Goal: Task Accomplishment & Management: Manage account settings

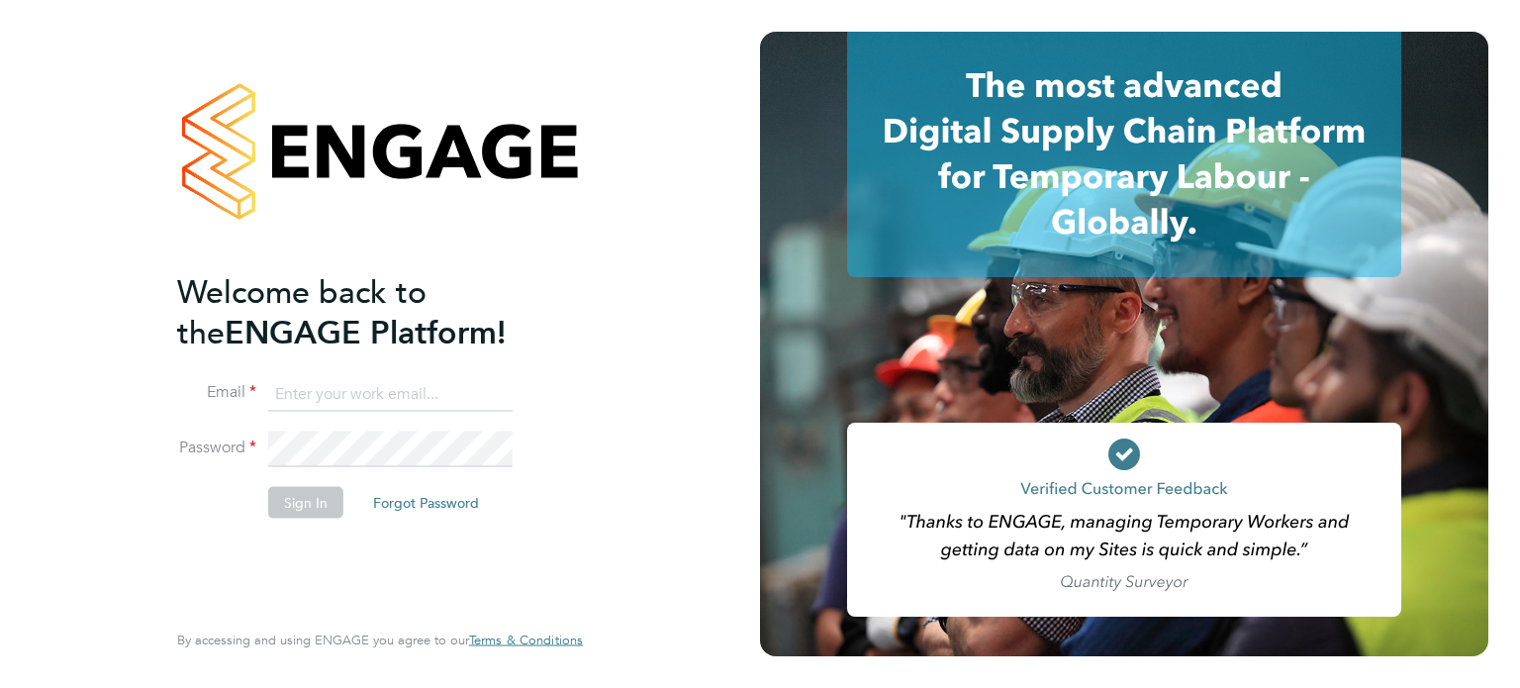
type input "[PERSON_NAME][EMAIL_ADDRESS][PERSON_NAME][DOMAIN_NAME]"
click at [321, 506] on button "Sign In" at bounding box center [305, 503] width 75 height 32
click at [0, 0] on div "Sorry, we are having problems connecting to our services." at bounding box center [0, 0] width 0 height 0
click at [321, 506] on div "Sorry, we are having problems connecting to our services." at bounding box center [380, 344] width 760 height 688
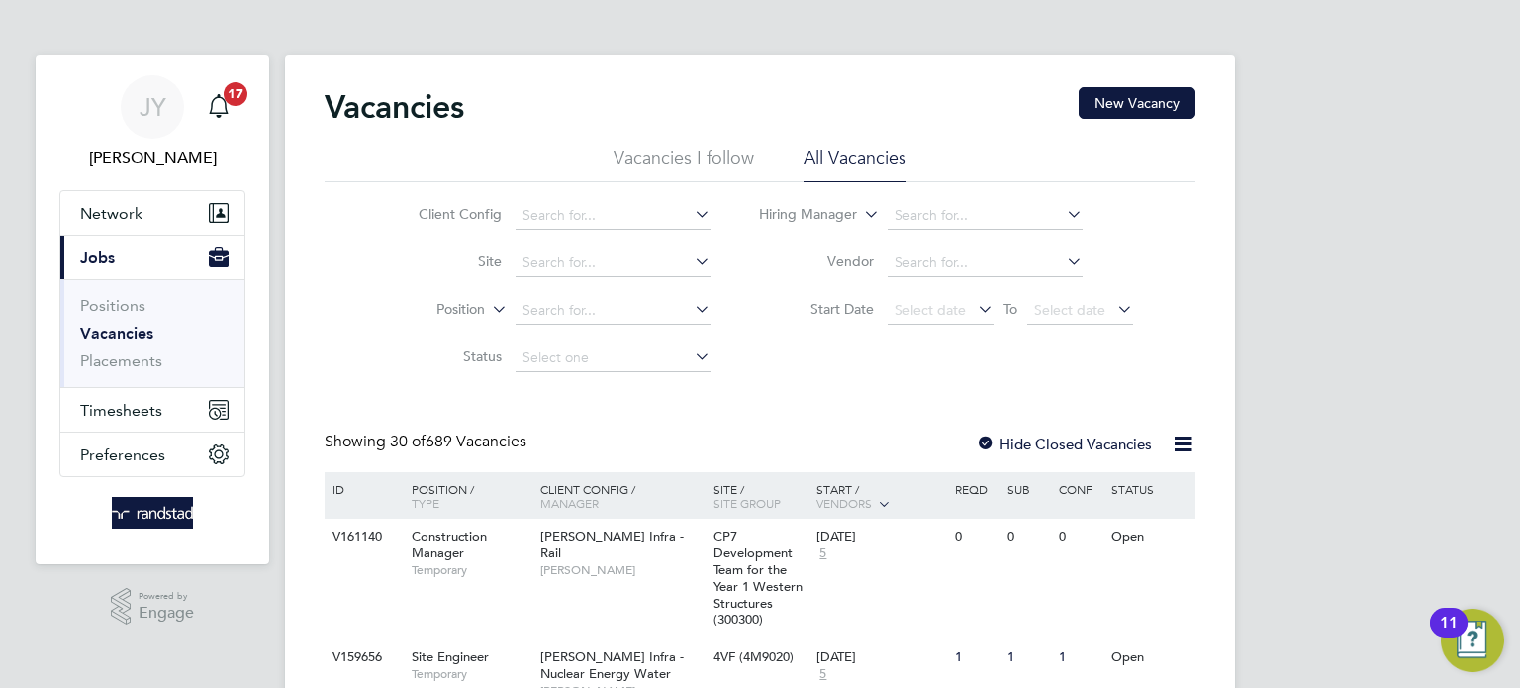
click at [667, 157] on li "Vacancies I follow" at bounding box center [684, 165] width 141 height 36
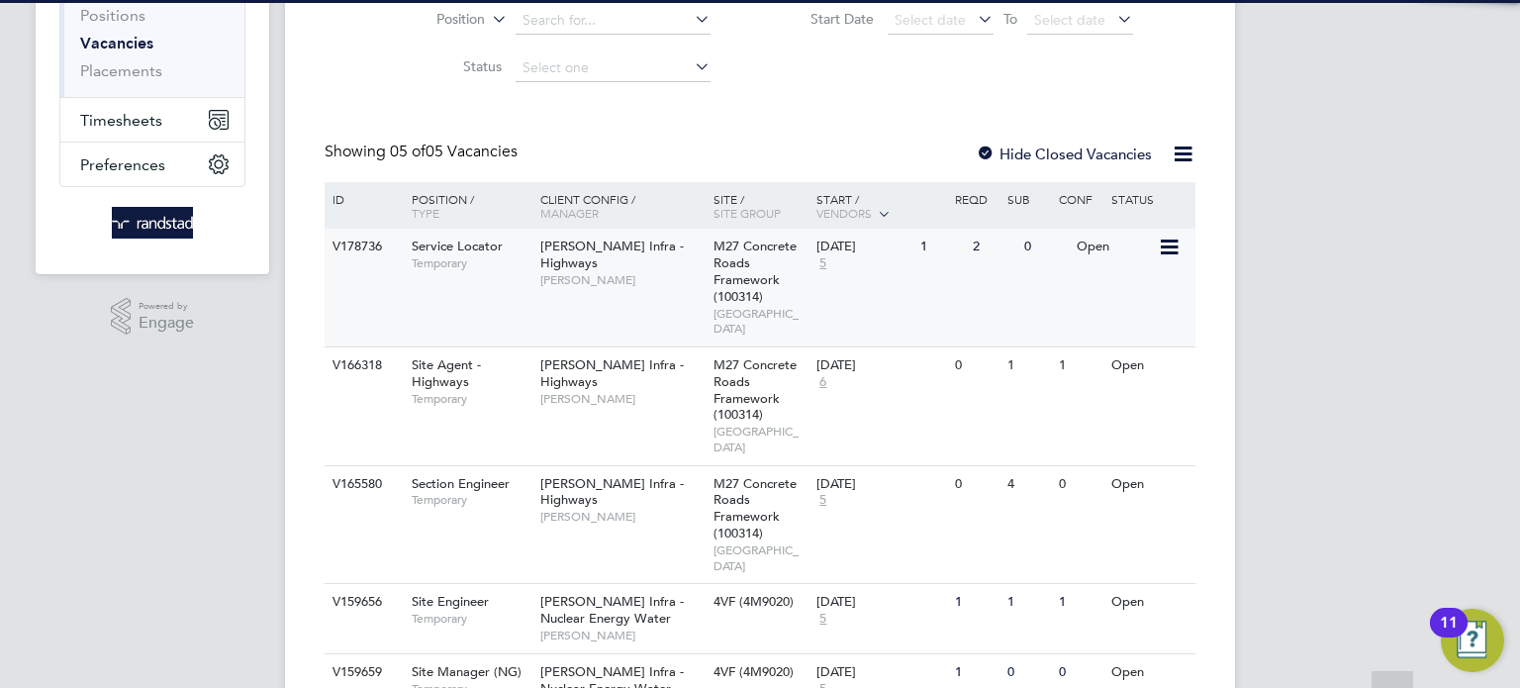
scroll to position [295, 0]
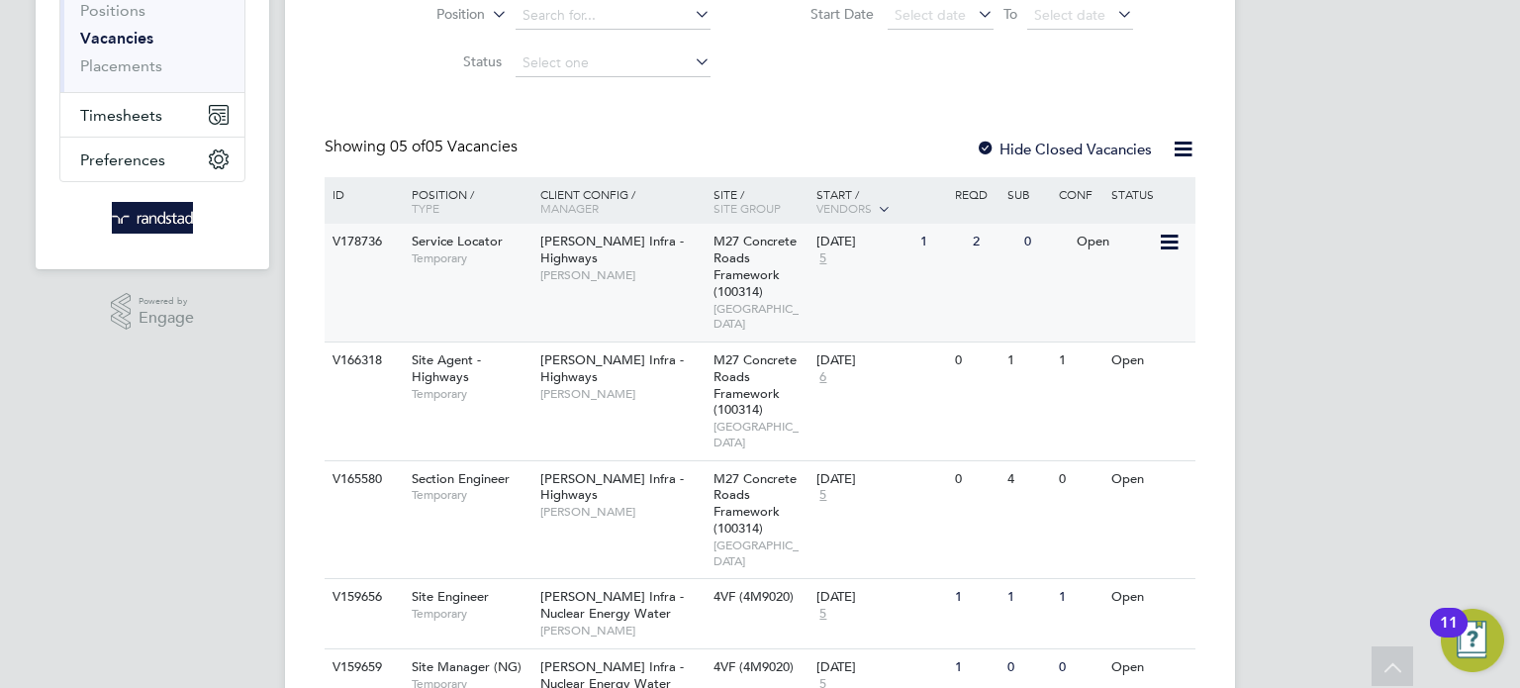
click at [527, 267] on div "Service Locator Temporary" at bounding box center [466, 249] width 139 height 51
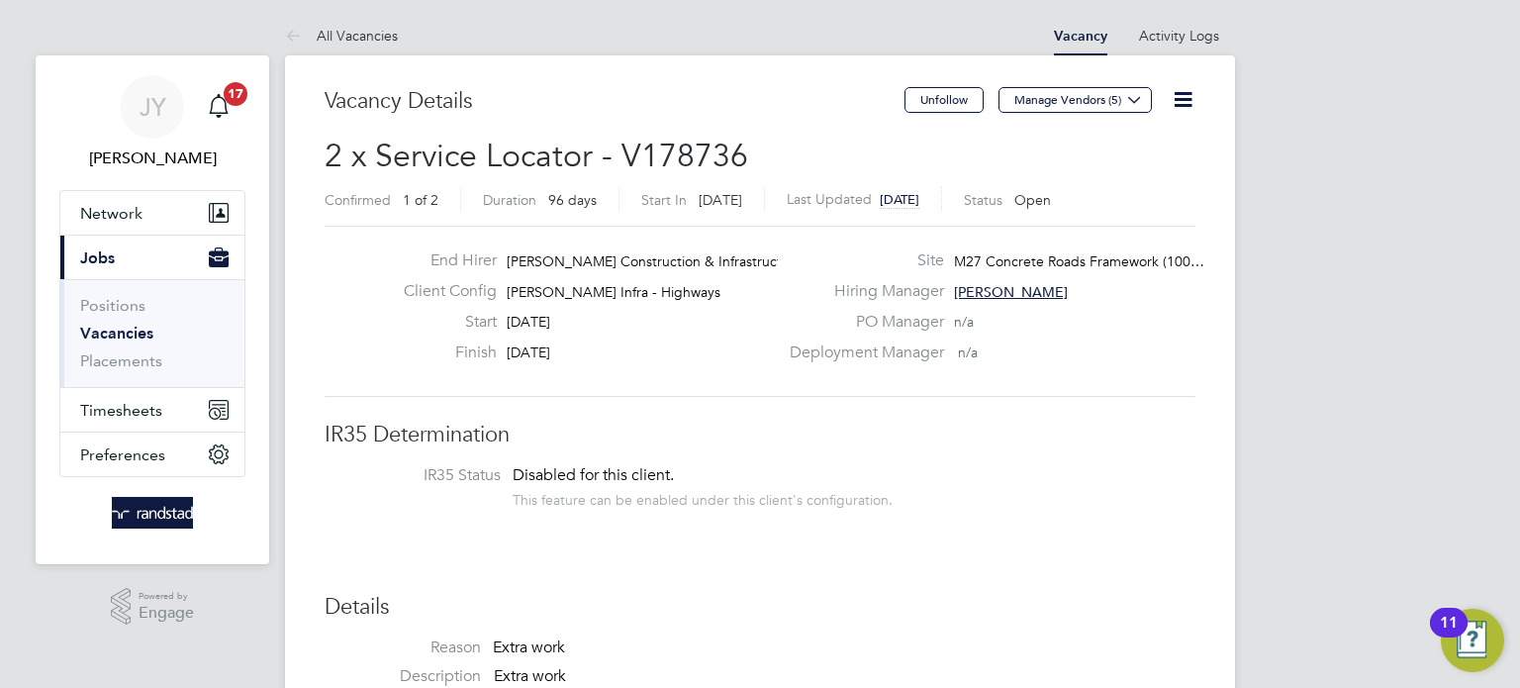
drag, startPoint x: 555, startPoint y: 331, endPoint x: 547, endPoint y: 345, distance: 16.8
click at [547, 345] on div "End Hirer Morgan Sindall Construction & Infrastruct… Client Config Morgan Sinda…" at bounding box center [583, 311] width 390 height 122
click at [543, 350] on span "28 Nov 2025" at bounding box center [529, 352] width 44 height 18
click at [550, 354] on span "28 Nov 2025" at bounding box center [529, 352] width 44 height 18
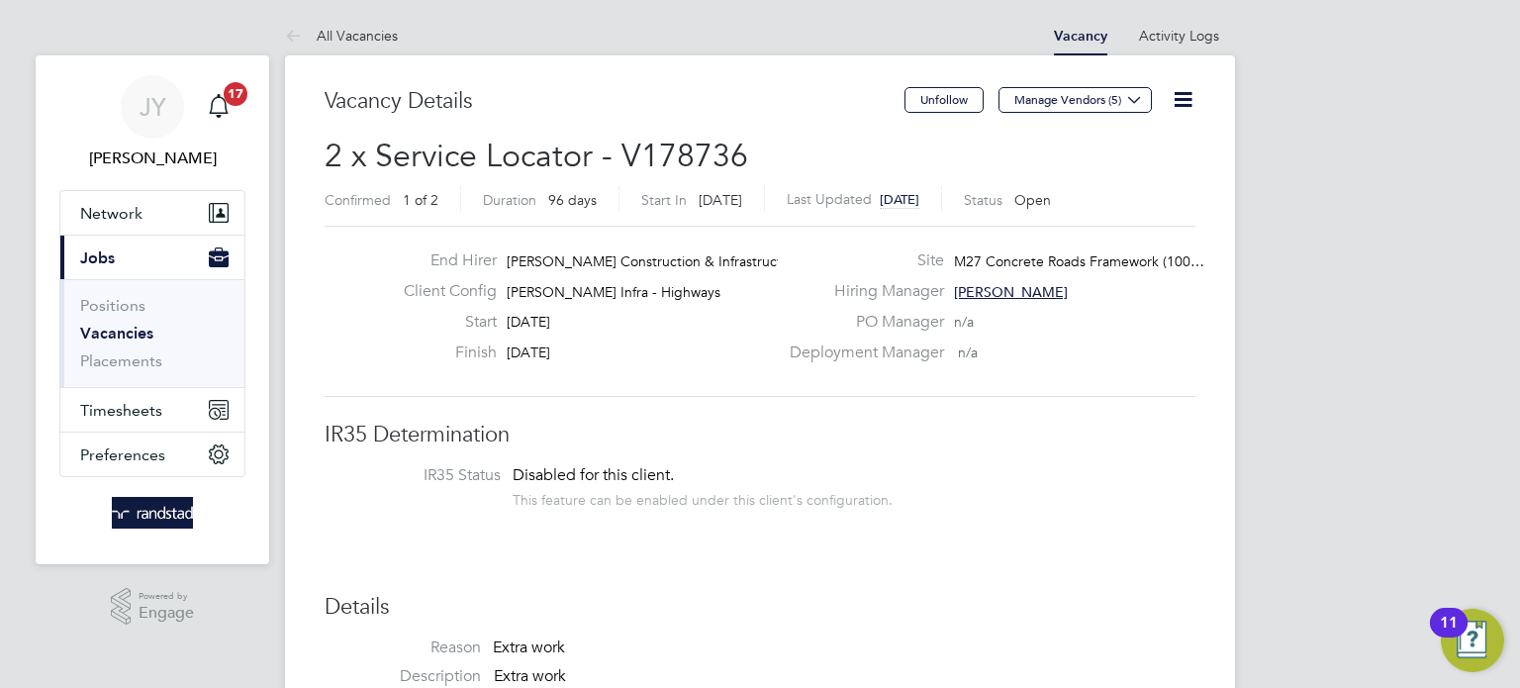
click at [550, 356] on span "28 Nov 2025" at bounding box center [529, 352] width 44 height 18
click at [590, 357] on div "Finish 28 Nov 2025" at bounding box center [583, 358] width 390 height 31
drag, startPoint x: 589, startPoint y: 354, endPoint x: 571, endPoint y: 349, distance: 18.5
click at [572, 350] on div "Finish 28 Nov 2025" at bounding box center [583, 358] width 390 height 31
click at [550, 349] on span "28 Nov 2025" at bounding box center [529, 352] width 44 height 18
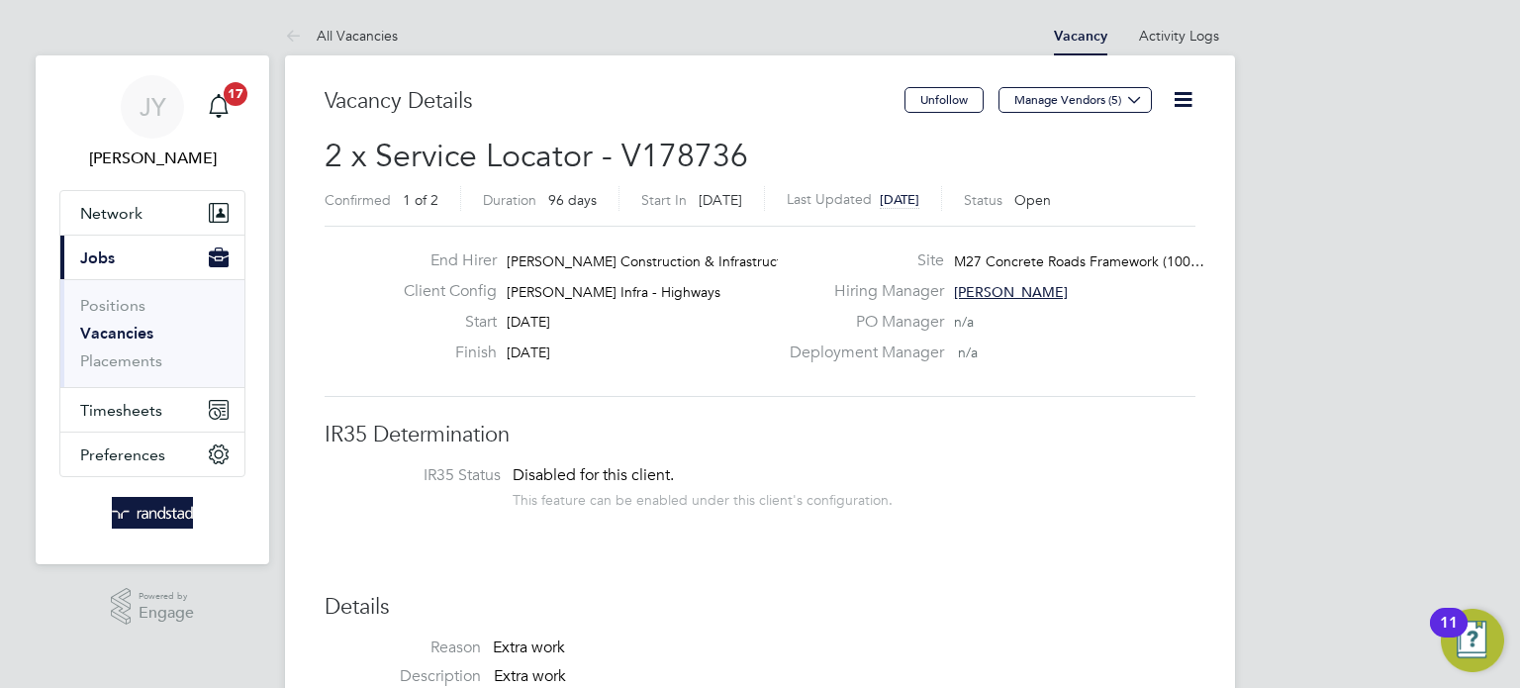
click at [608, 333] on div "Start 25 Aug 2025" at bounding box center [583, 327] width 390 height 31
drag, startPoint x: 620, startPoint y: 351, endPoint x: 682, endPoint y: 353, distance: 62.4
click at [682, 353] on div "Finish 28 Nov 2025" at bounding box center [583, 358] width 390 height 31
click at [624, 351] on div "Finish 28 Nov 2025" at bounding box center [583, 358] width 390 height 31
drag, startPoint x: 598, startPoint y: 333, endPoint x: 653, endPoint y: 330, distance: 55.5
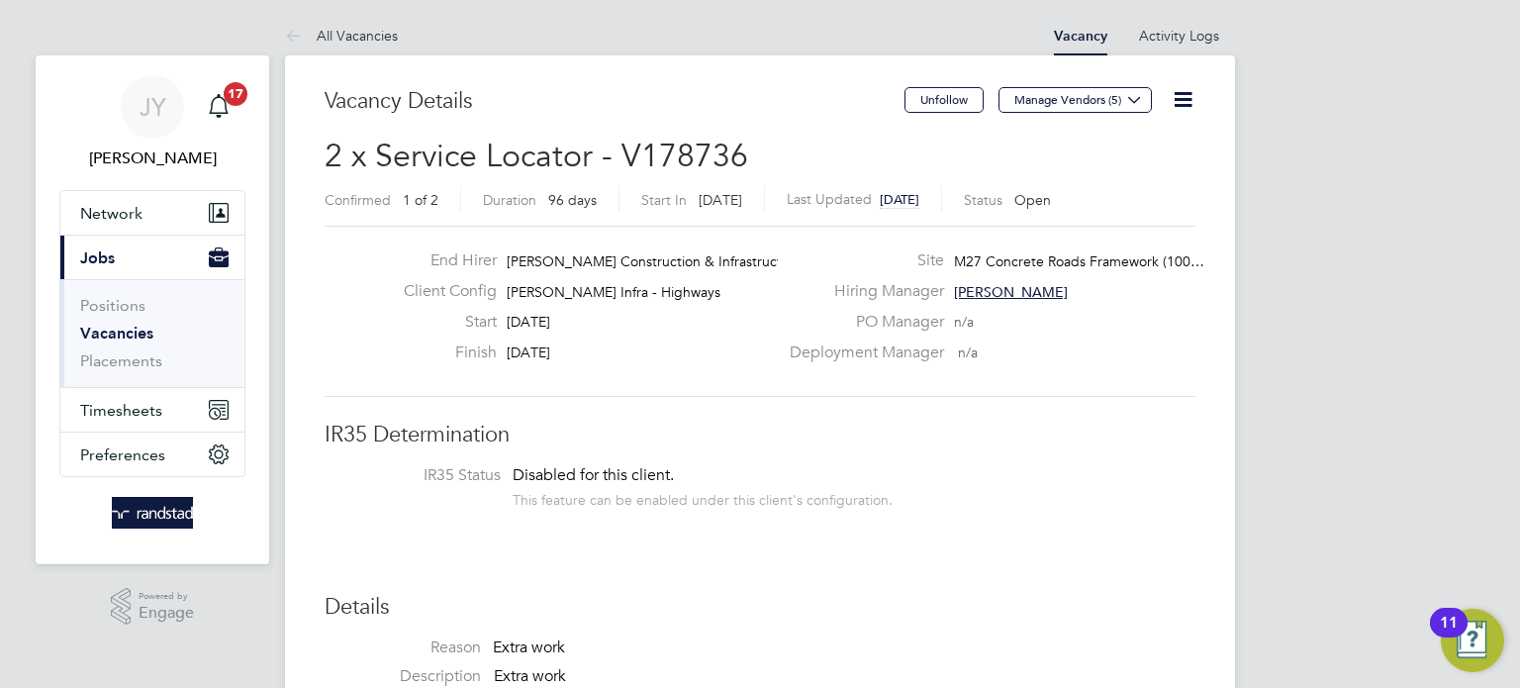
click at [606, 330] on div "Start 25 Aug 2025" at bounding box center [583, 327] width 390 height 31
click at [653, 330] on div "Start 25 Aug 2025" at bounding box center [583, 327] width 390 height 31
click at [555, 330] on div "Start 25 Aug 2025" at bounding box center [583, 327] width 390 height 31
click at [619, 336] on div "Start 25 Aug 2025" at bounding box center [583, 327] width 390 height 31
click at [550, 356] on span "28 Nov 2025" at bounding box center [529, 352] width 44 height 18
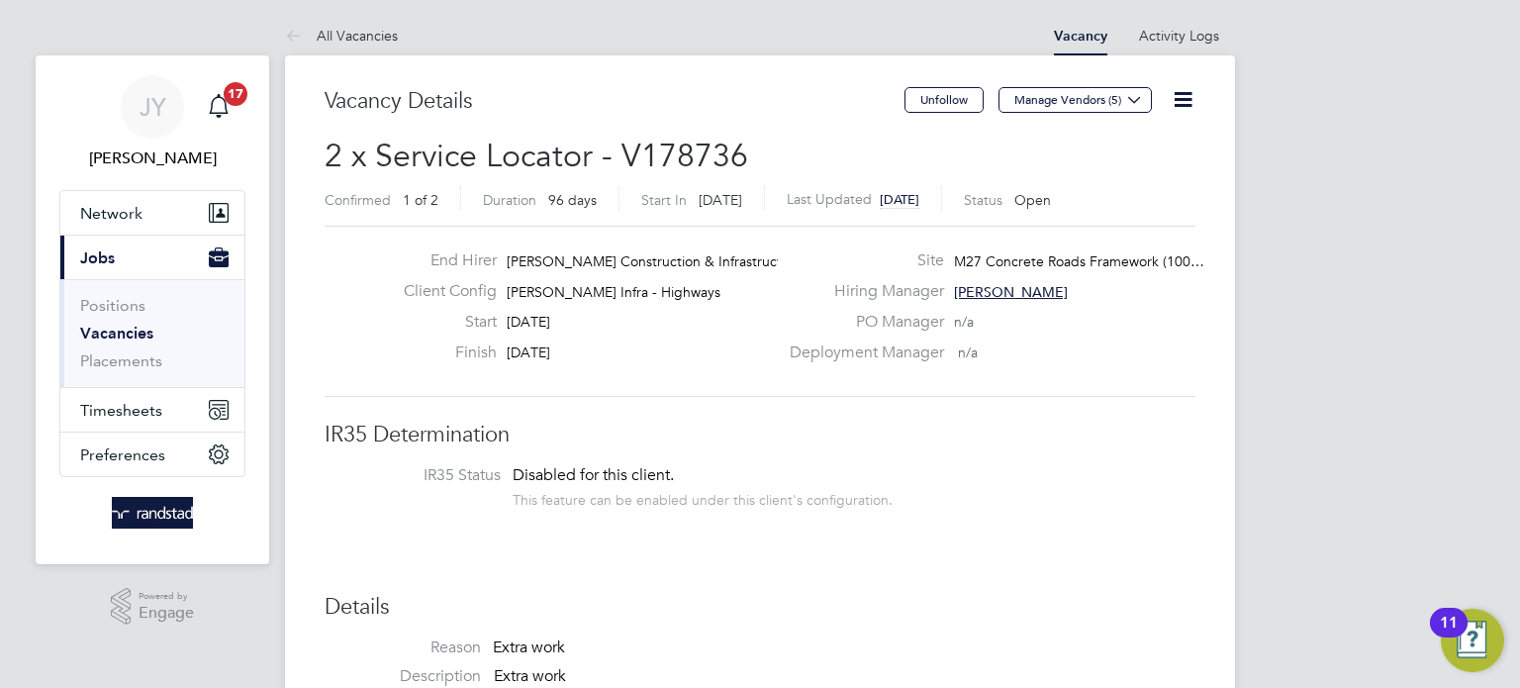
click at [505, 358] on div "Finish 28 Nov 2025" at bounding box center [583, 358] width 390 height 31
click at [603, 349] on div "Finish 28 Nov 2025" at bounding box center [583, 358] width 390 height 31
drag, startPoint x: 603, startPoint y: 349, endPoint x: 575, endPoint y: 349, distance: 27.7
click at [576, 350] on div "Finish 28 Nov 2025" at bounding box center [583, 358] width 390 height 31
click at [550, 349] on span "28 Nov 2025" at bounding box center [529, 352] width 44 height 18
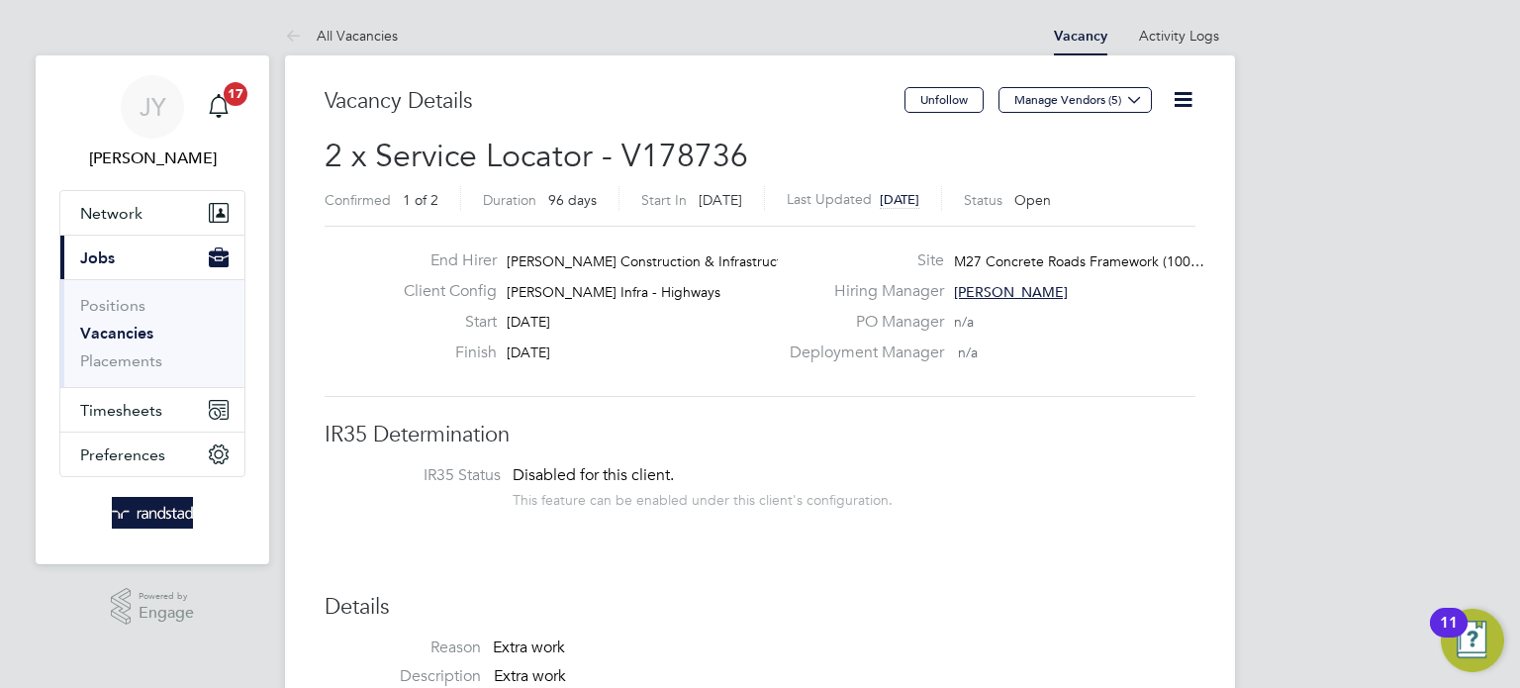
click at [550, 348] on span "28 Nov 2025" at bounding box center [529, 352] width 44 height 18
drag, startPoint x: 637, startPoint y: 362, endPoint x: 661, endPoint y: 370, distance: 26.0
click at [661, 370] on div "Finish 28 Nov 2025" at bounding box center [583, 358] width 390 height 31
click at [550, 357] on span "28 Nov 2025" at bounding box center [529, 352] width 44 height 18
drag, startPoint x: 831, startPoint y: 327, endPoint x: 845, endPoint y: 322, distance: 15.7
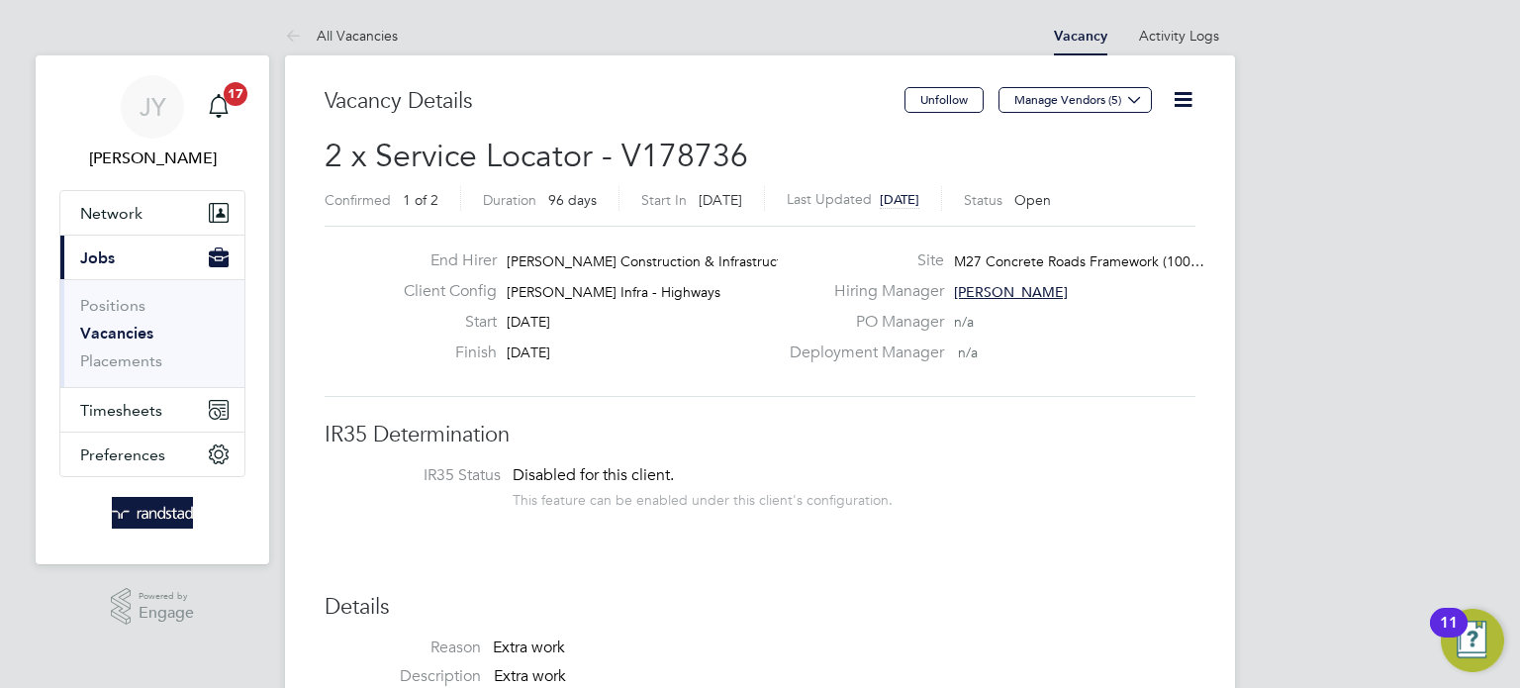
click at [845, 322] on label "PO Manager" at bounding box center [861, 322] width 166 height 21
click at [897, 325] on label "PO Manager" at bounding box center [861, 322] width 166 height 21
click at [889, 325] on label "PO Manager" at bounding box center [861, 322] width 166 height 21
drag, startPoint x: 886, startPoint y: 325, endPoint x: 857, endPoint y: 322, distance: 28.9
click at [857, 322] on label "PO Manager" at bounding box center [861, 322] width 166 height 21
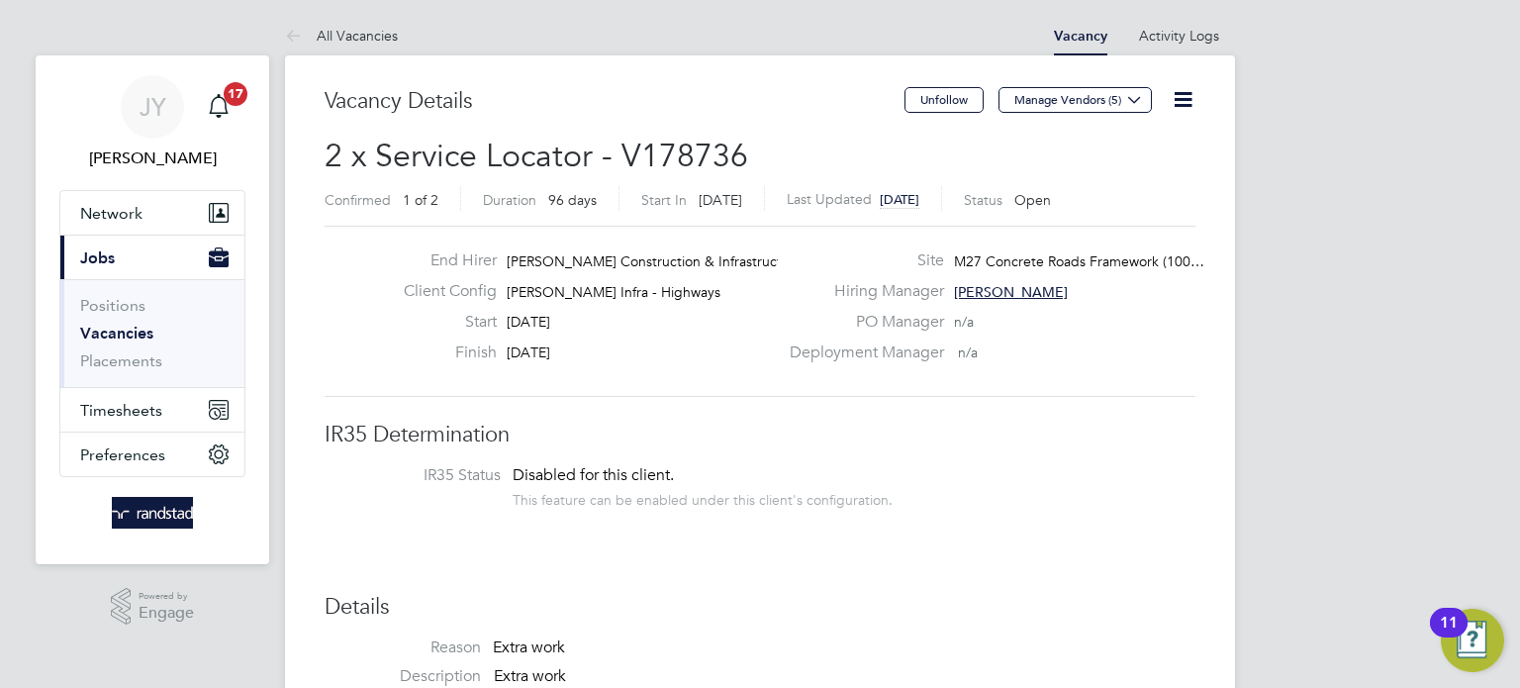
drag, startPoint x: 857, startPoint y: 321, endPoint x: 799, endPoint y: 304, distance: 60.8
click at [856, 321] on label "PO Manager" at bounding box center [861, 322] width 166 height 21
click at [617, 344] on div "End Hirer Morgan Sindall Construction & Infrastruct… Client Config Morgan Sinda…" at bounding box center [583, 311] width 390 height 122
drag, startPoint x: 558, startPoint y: 350, endPoint x: 585, endPoint y: 326, distance: 36.4
click at [550, 349] on span "28 Nov 2025" at bounding box center [529, 352] width 44 height 18
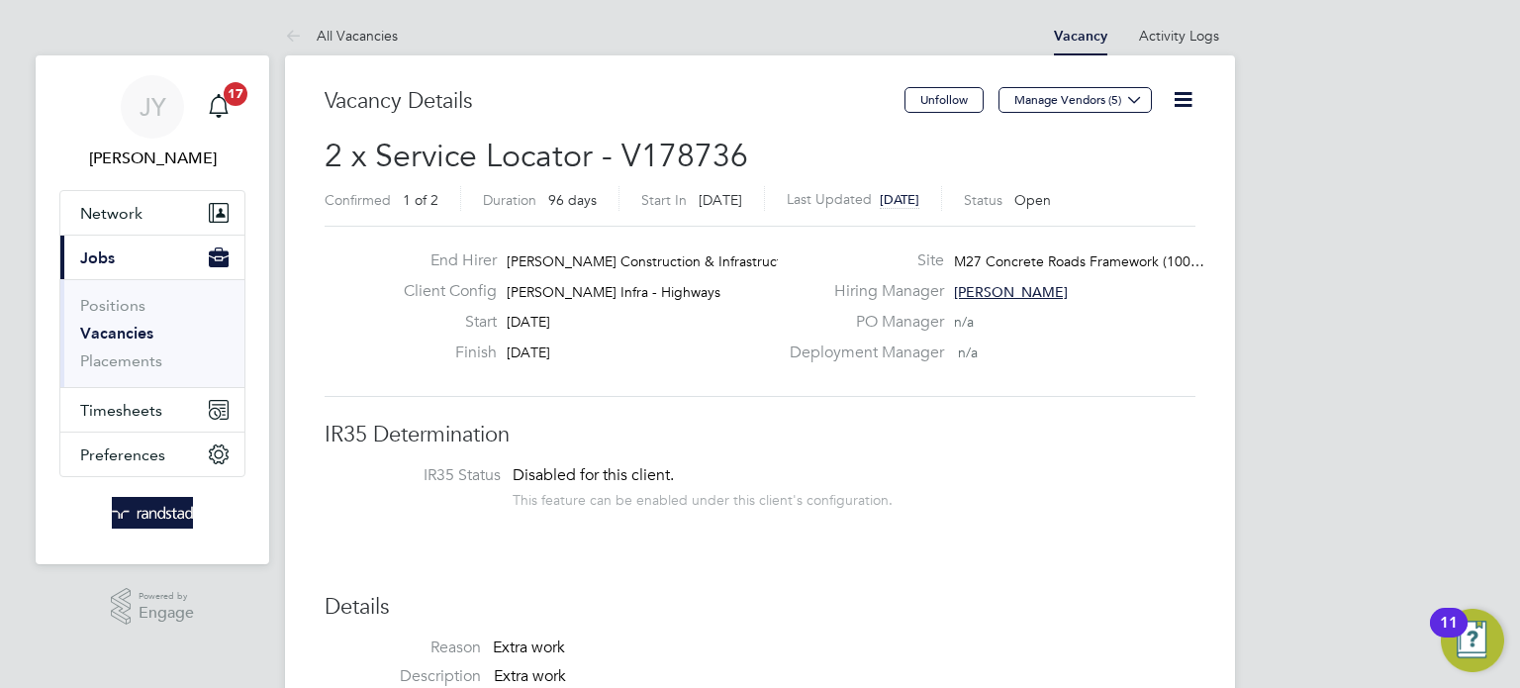
click at [550, 326] on span "[DATE]" at bounding box center [529, 322] width 44 height 18
drag, startPoint x: 551, startPoint y: 320, endPoint x: 564, endPoint y: 317, distance: 13.2
click at [550, 316] on span "[DATE]" at bounding box center [529, 322] width 44 height 18
click at [590, 322] on div "Start 25 Aug 2025" at bounding box center [583, 327] width 390 height 31
click at [550, 322] on span "[DATE]" at bounding box center [529, 322] width 44 height 18
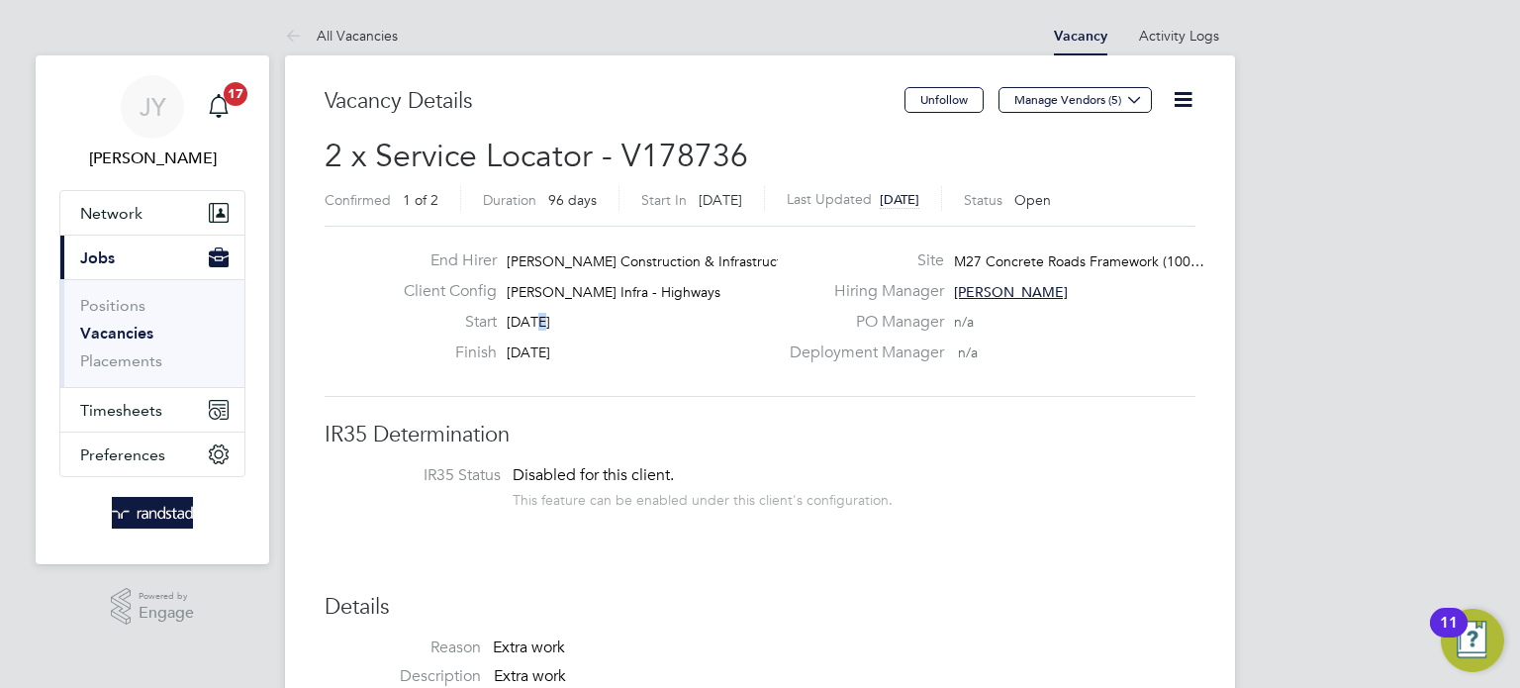
click at [532, 318] on span "[DATE]" at bounding box center [529, 322] width 44 height 18
click at [498, 307] on div "Client Config Morgan Sindall Infra - Highways" at bounding box center [583, 296] width 390 height 31
click at [528, 313] on span "[DATE]" at bounding box center [529, 322] width 44 height 18
click at [512, 320] on span "[DATE]" at bounding box center [529, 322] width 44 height 18
click at [516, 343] on span "28 Nov 2025" at bounding box center [529, 352] width 44 height 18
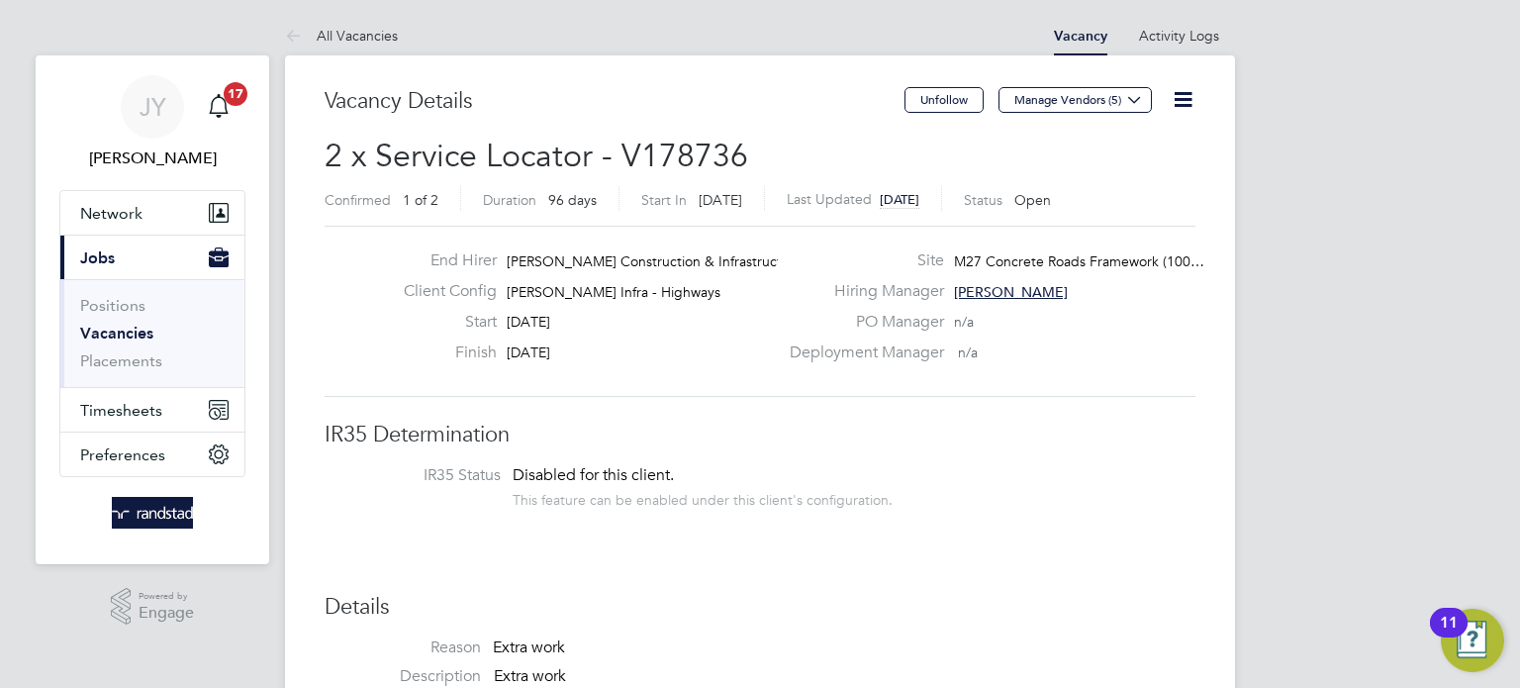
click at [528, 348] on span "28 Nov 2025" at bounding box center [529, 352] width 44 height 18
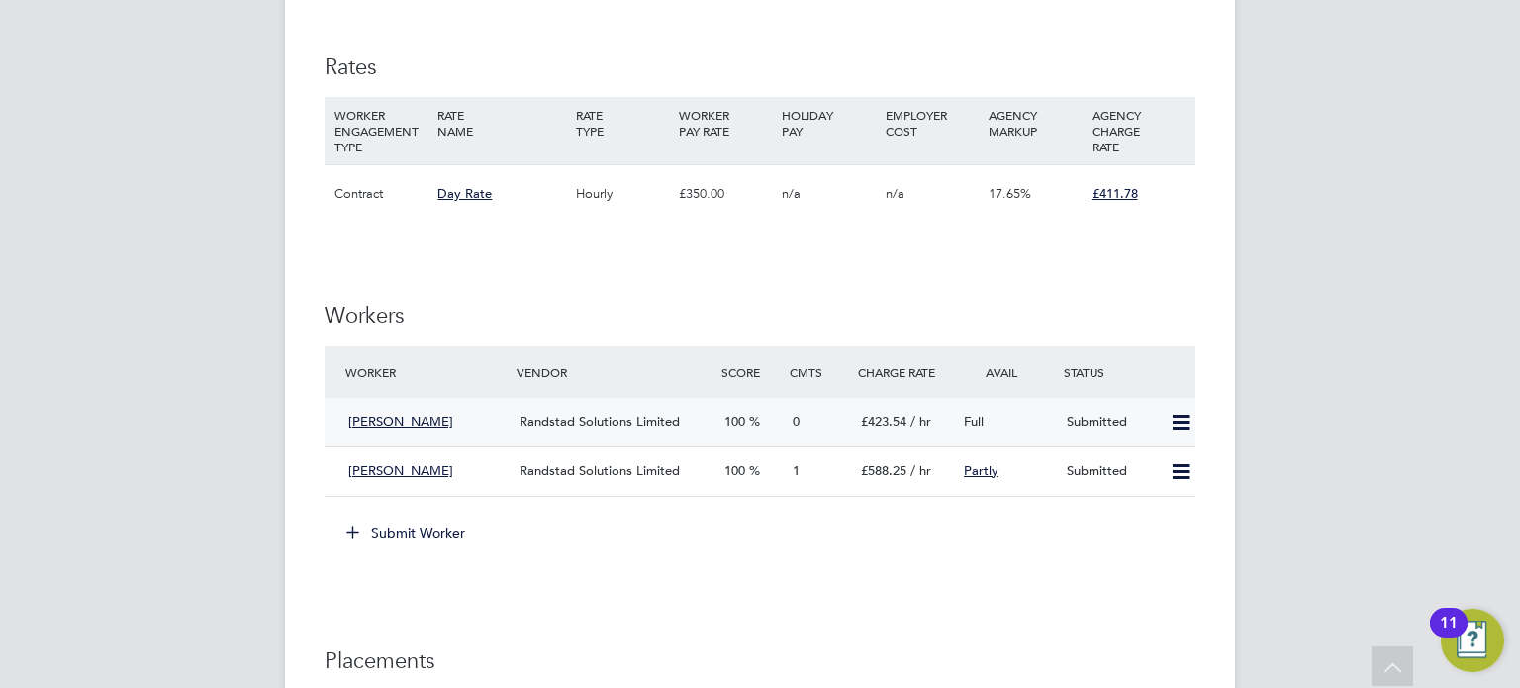
scroll to position [1076, 0]
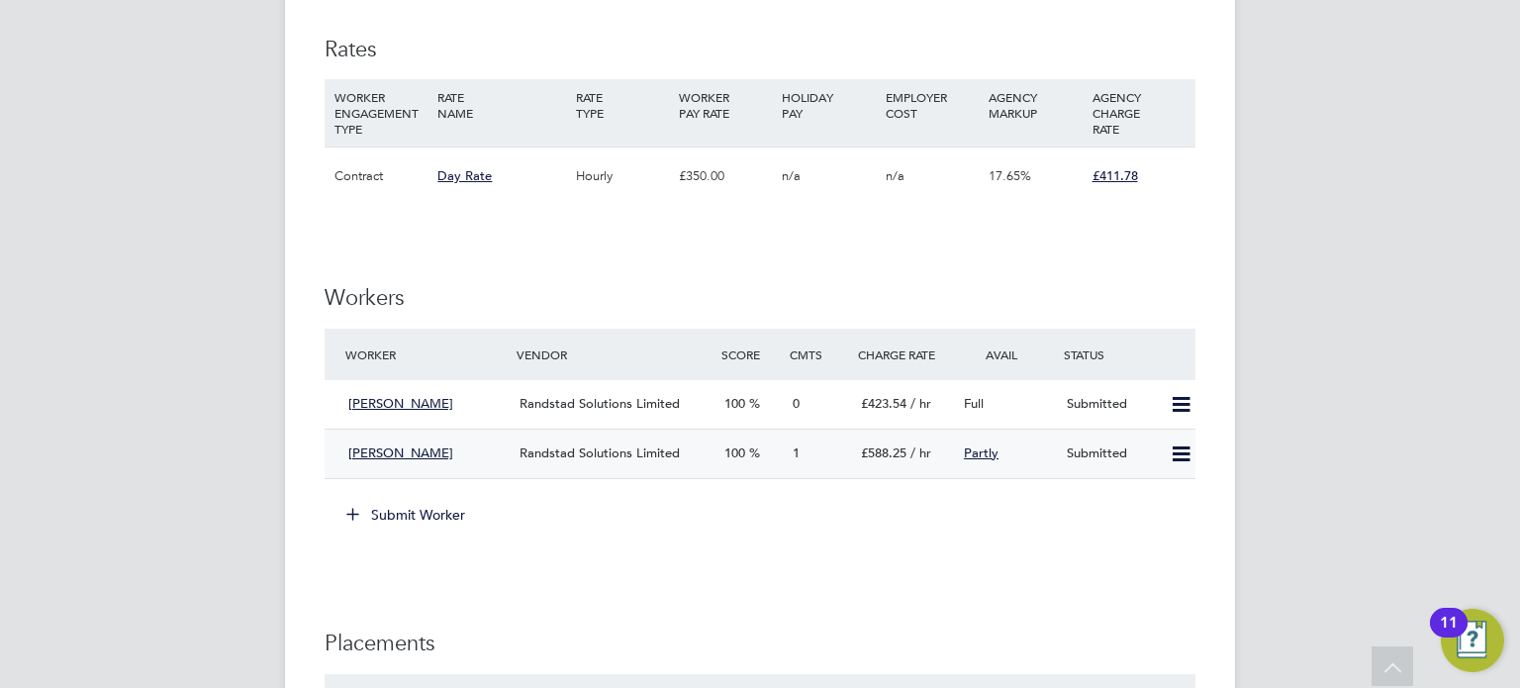
click at [745, 457] on span "100" at bounding box center [735, 452] width 21 height 17
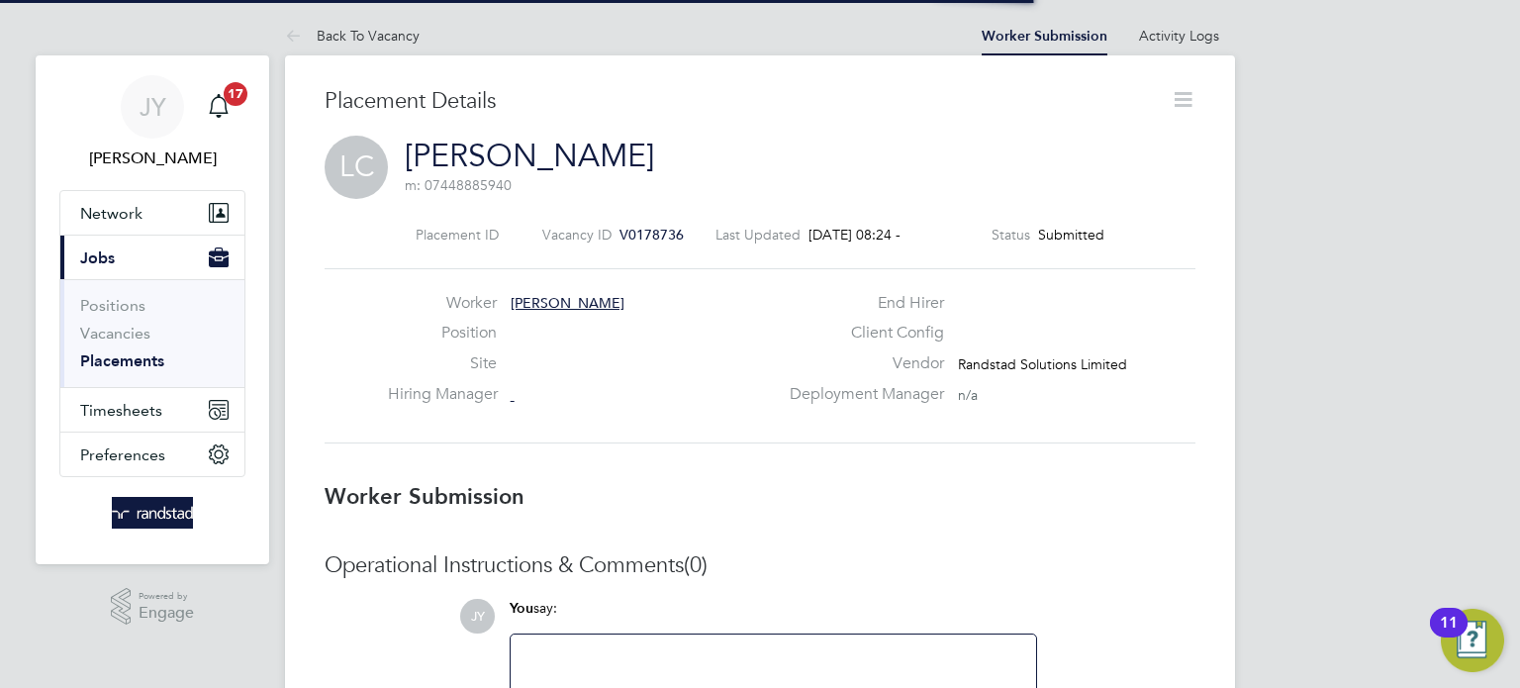
scroll to position [10, 9]
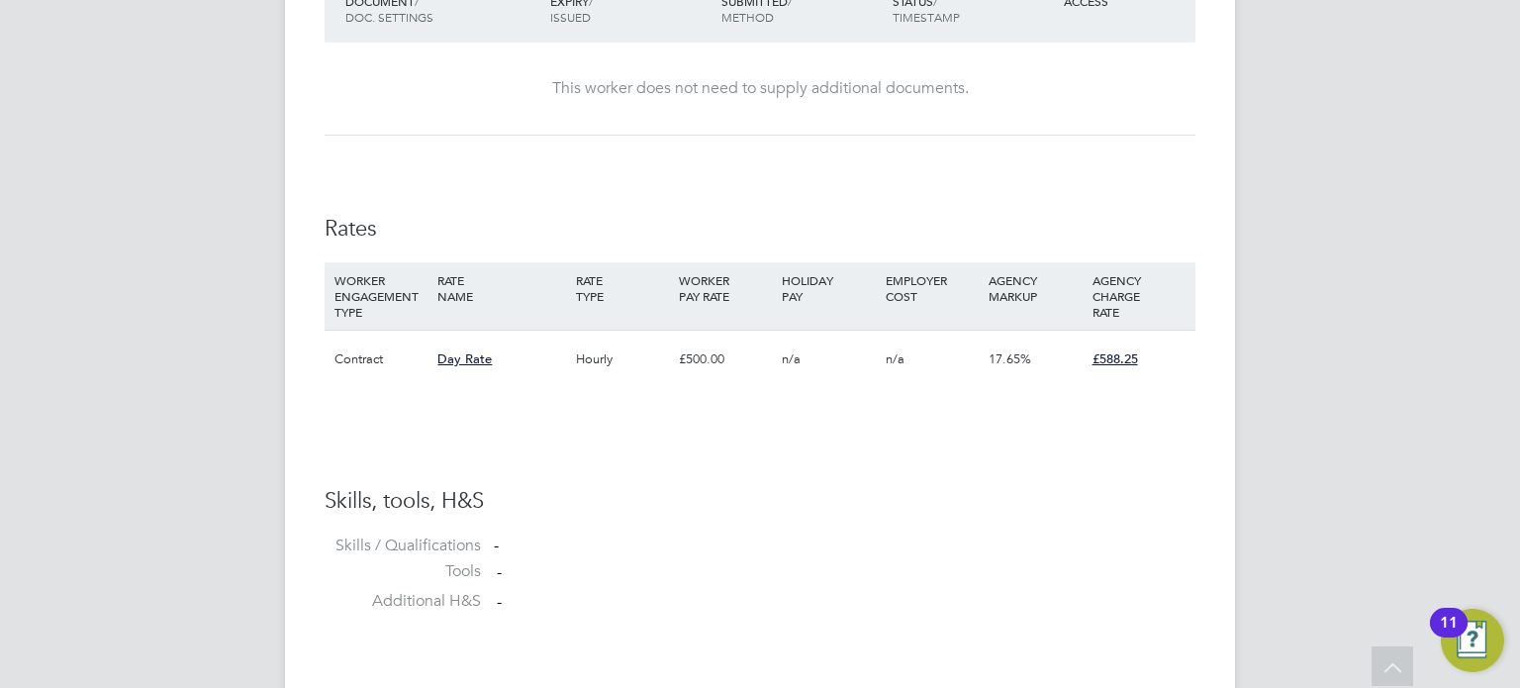
click at [708, 375] on div "£500.00" at bounding box center [725, 359] width 103 height 57
click at [698, 371] on div "£500.00" at bounding box center [725, 359] width 103 height 57
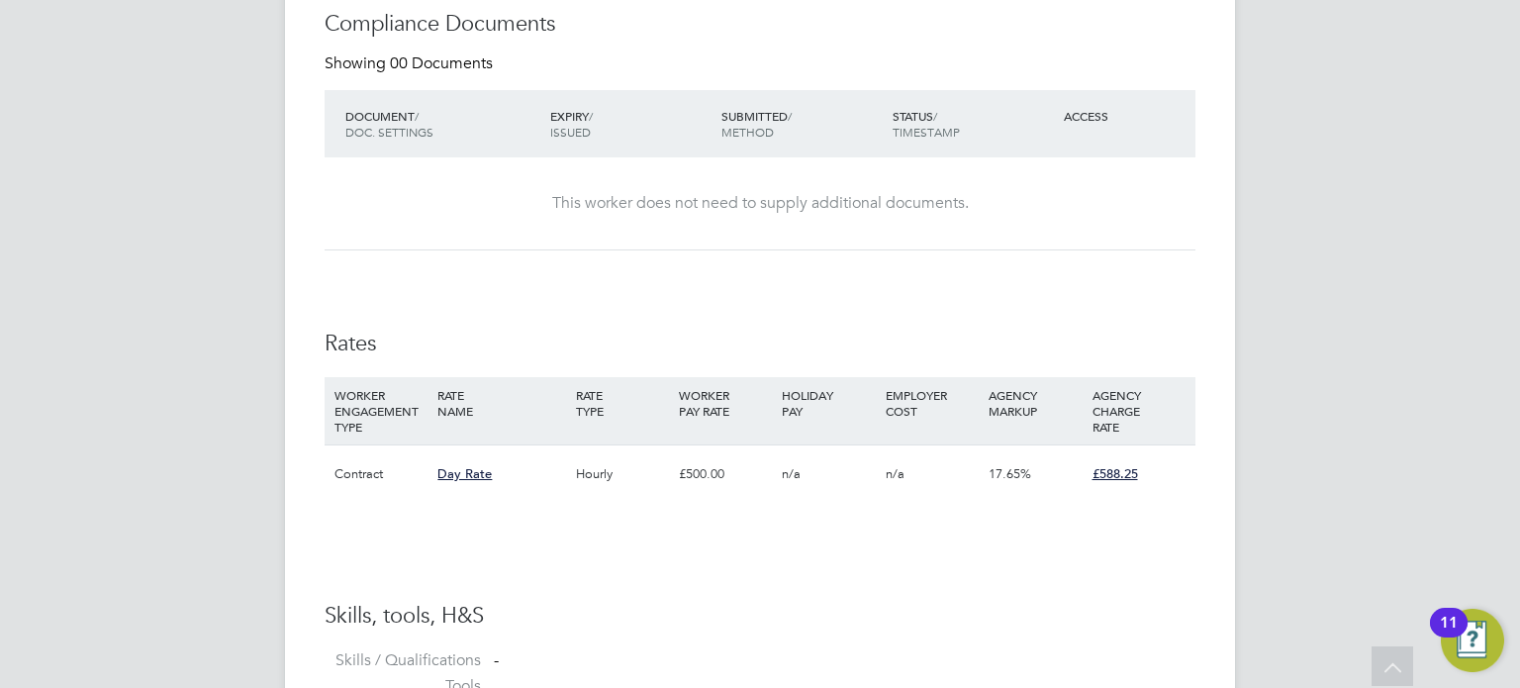
click at [444, 478] on span "Day Rate" at bounding box center [465, 473] width 54 height 17
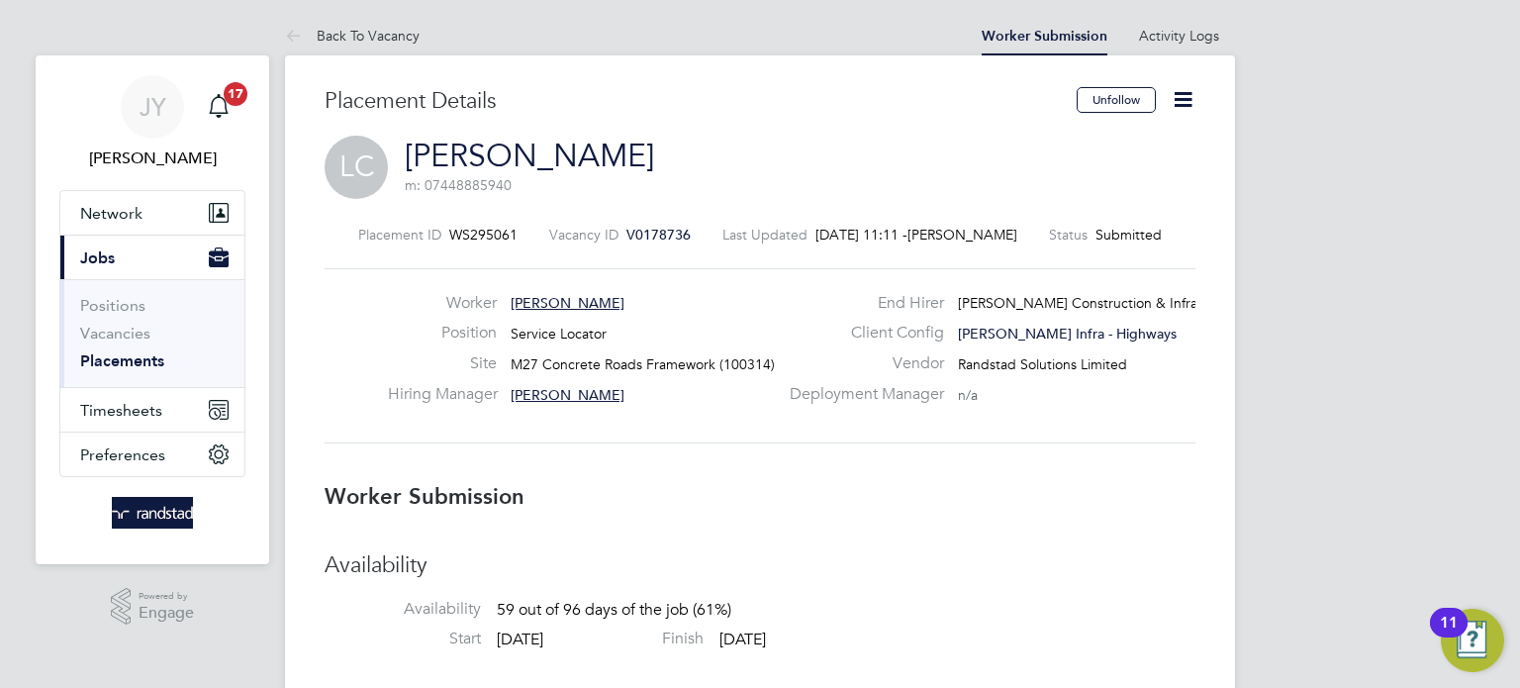
click at [1189, 111] on icon at bounding box center [1183, 99] width 25 height 25
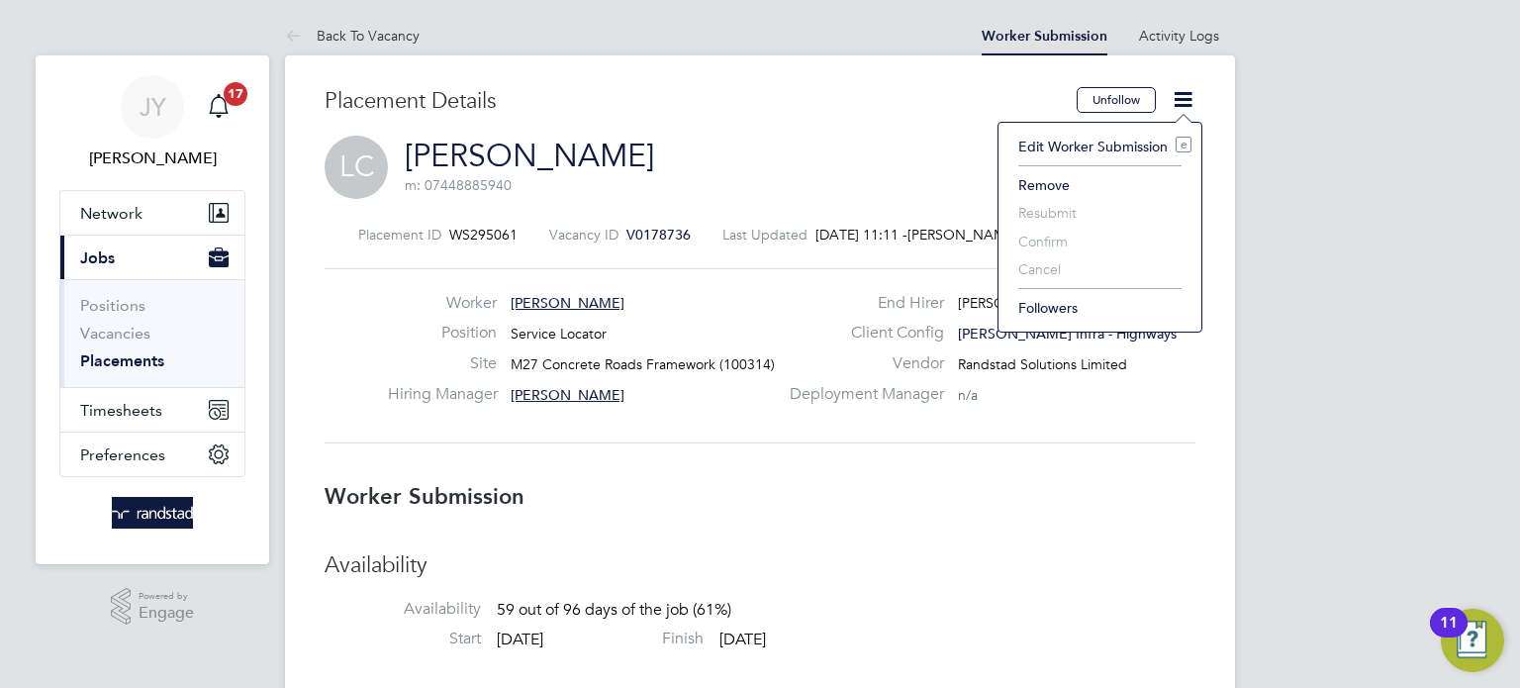
click at [1107, 146] on li "Edit Worker Submission e" at bounding box center [1100, 147] width 183 height 28
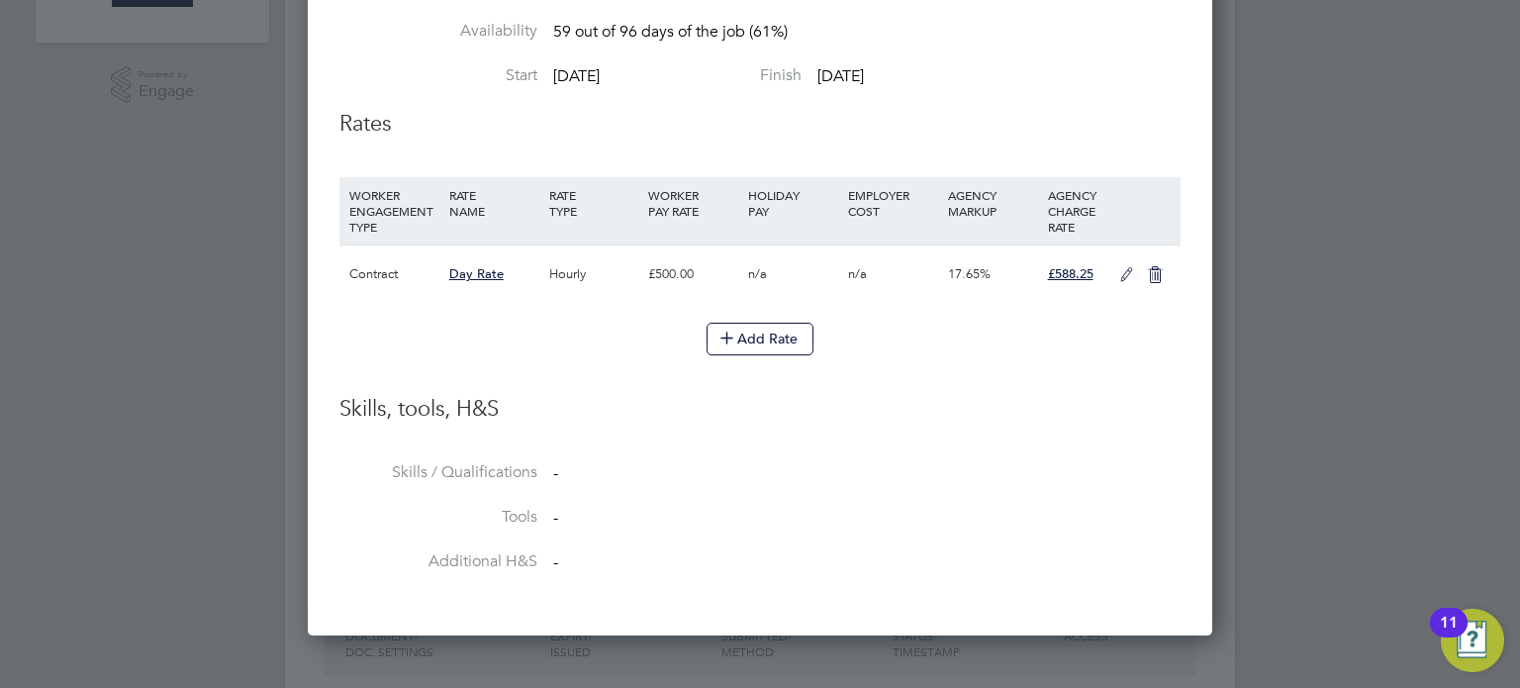
click at [1123, 272] on icon at bounding box center [1127, 275] width 25 height 16
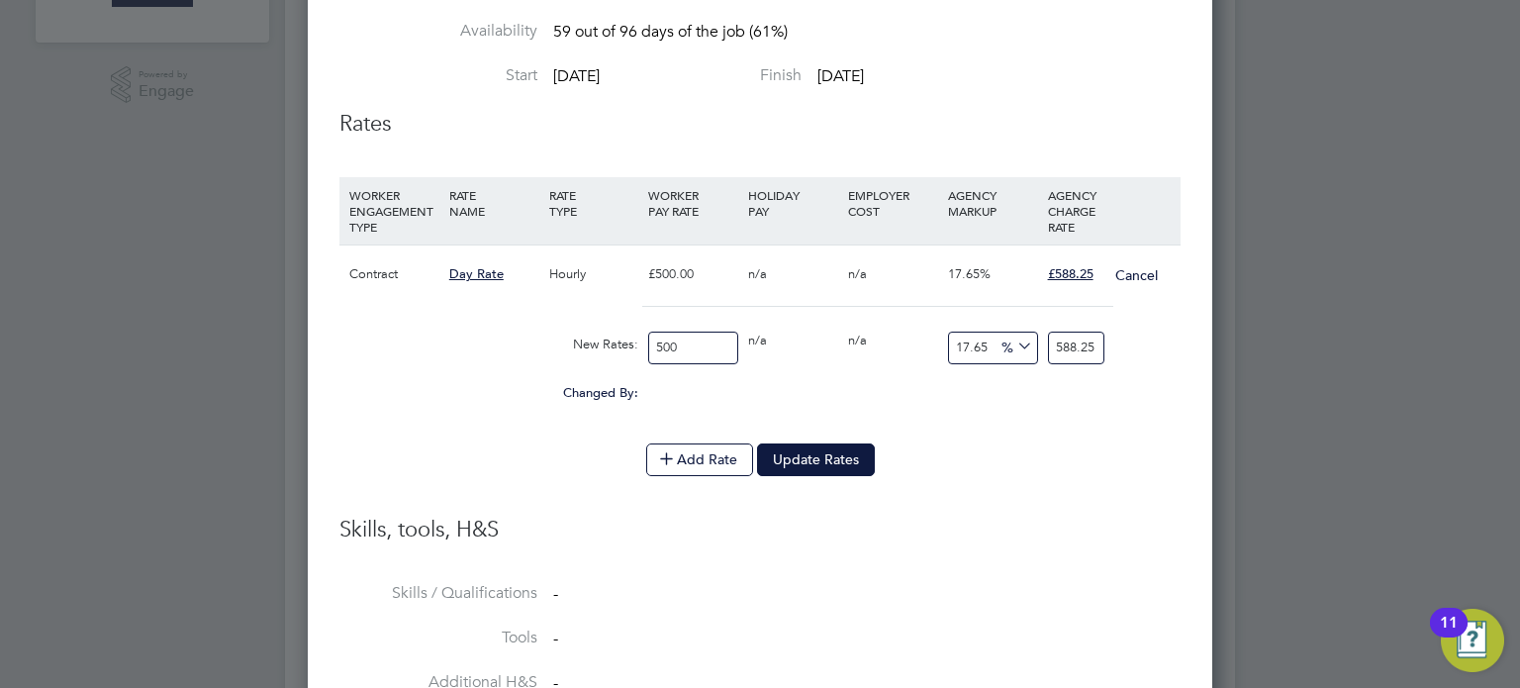
drag, startPoint x: 635, startPoint y: 343, endPoint x: 503, endPoint y: 343, distance: 131.7
click at [470, 336] on div "New Rates: 500 0 n/a 0 n/a 17.65 0 % 588.25" at bounding box center [760, 348] width 841 height 52
type input "38"
type input "44.707"
type input "380"
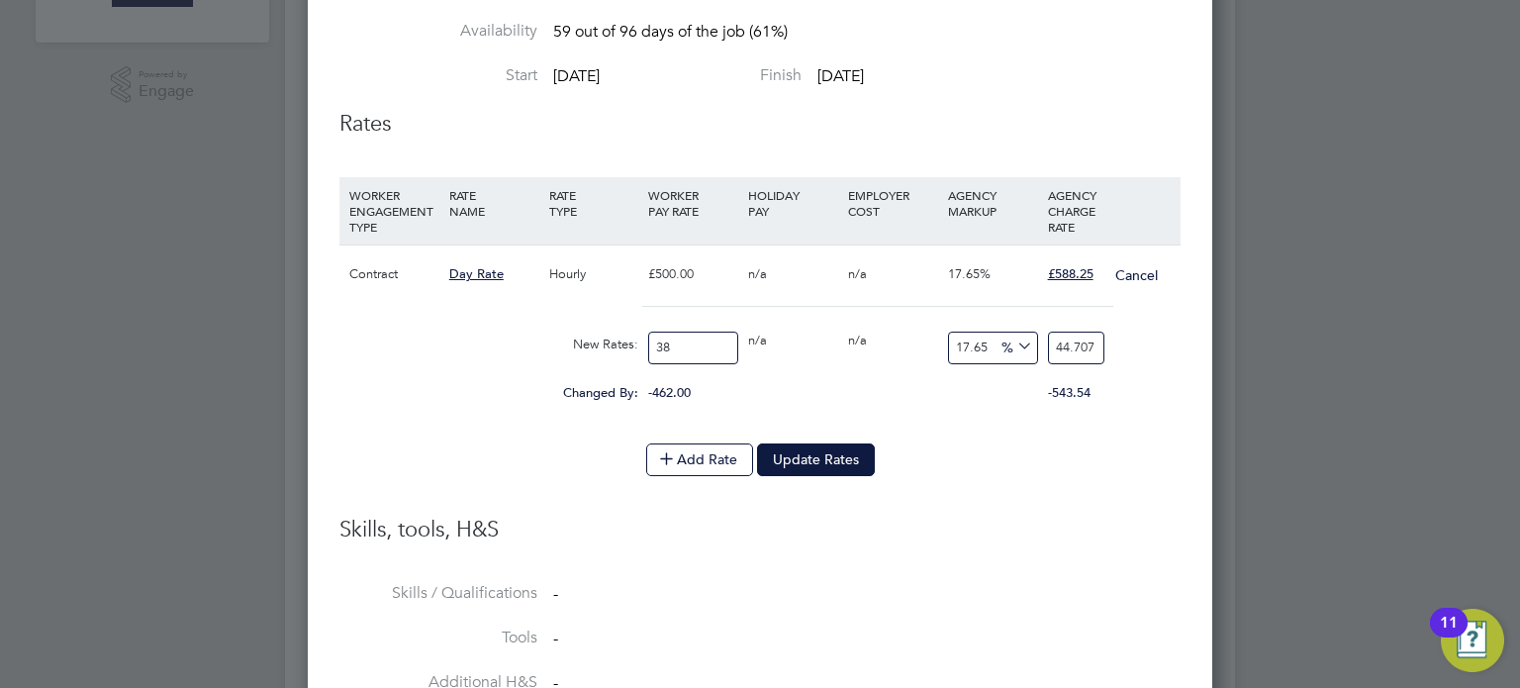
type input "447.07"
type input "380"
click at [674, 460] on icon at bounding box center [666, 457] width 15 height 15
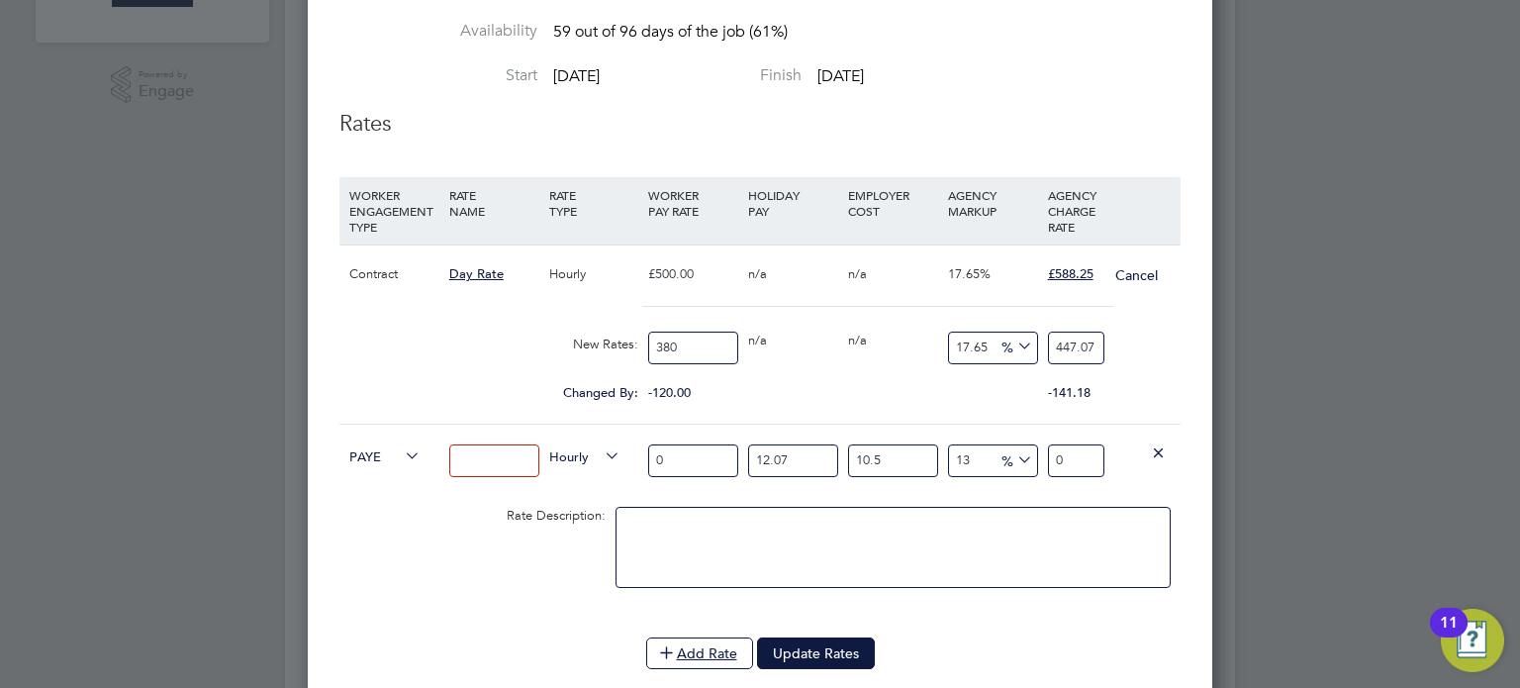
click at [526, 458] on input at bounding box center [494, 460] width 90 height 33
click at [401, 452] on icon at bounding box center [401, 456] width 0 height 28
click at [387, 468] on div "PAYE" at bounding box center [394, 458] width 100 height 67
click at [401, 452] on icon at bounding box center [401, 456] width 0 height 28
click at [401, 453] on icon at bounding box center [401, 456] width 0 height 28
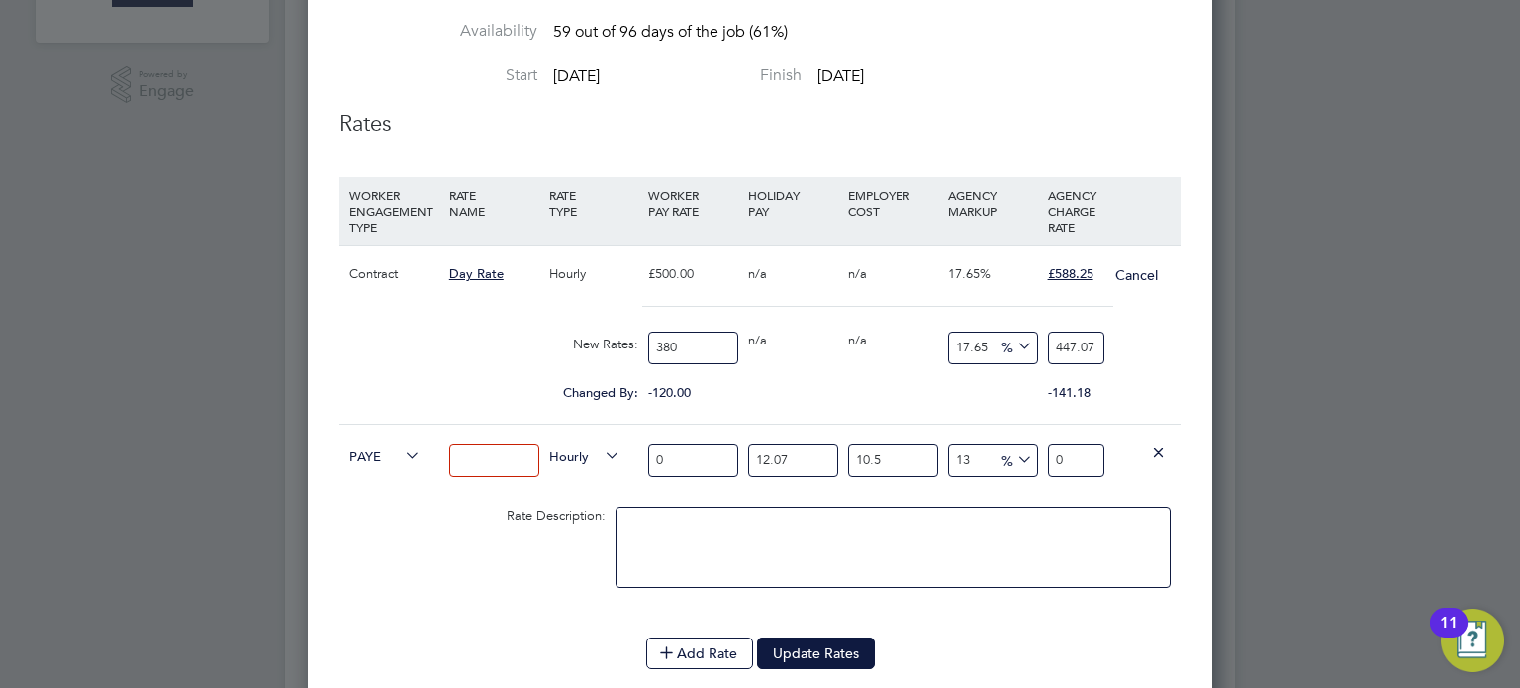
click at [506, 457] on input at bounding box center [494, 460] width 90 height 33
click at [521, 461] on input at bounding box center [494, 460] width 90 height 33
type input "basic"
click at [401, 453] on icon at bounding box center [401, 456] width 0 height 28
click at [401, 463] on icon at bounding box center [401, 456] width 0 height 28
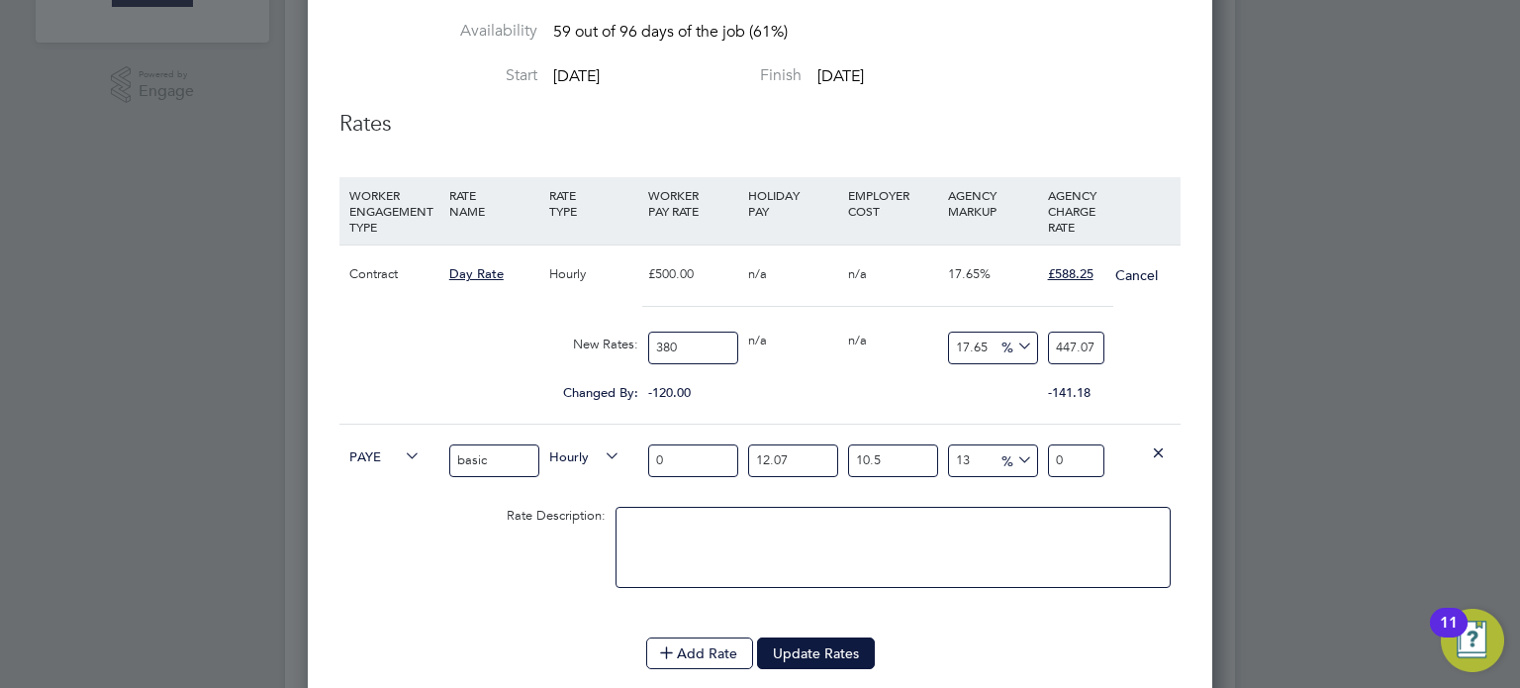
click at [401, 460] on icon at bounding box center [401, 456] width 0 height 28
click at [376, 460] on span "PAYE" at bounding box center [384, 455] width 71 height 22
click at [399, 496] on icon at bounding box center [406, 502] width 15 height 15
click at [389, 469] on div "PAYE" at bounding box center [394, 458] width 100 height 67
click at [381, 459] on span "PAYE" at bounding box center [384, 455] width 71 height 22
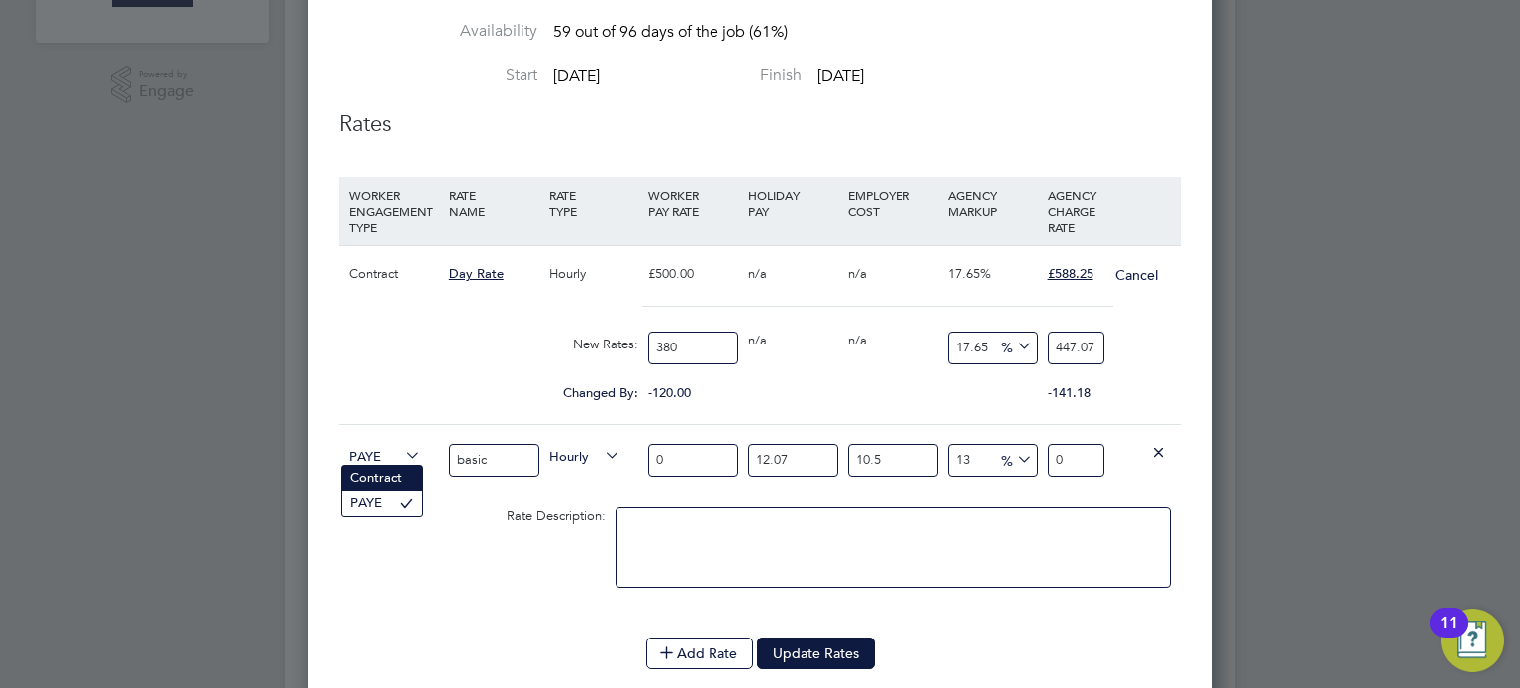
click at [374, 475] on li "Contract" at bounding box center [382, 478] width 79 height 25
click at [596, 447] on span "Hourly" at bounding box center [584, 455] width 71 height 22
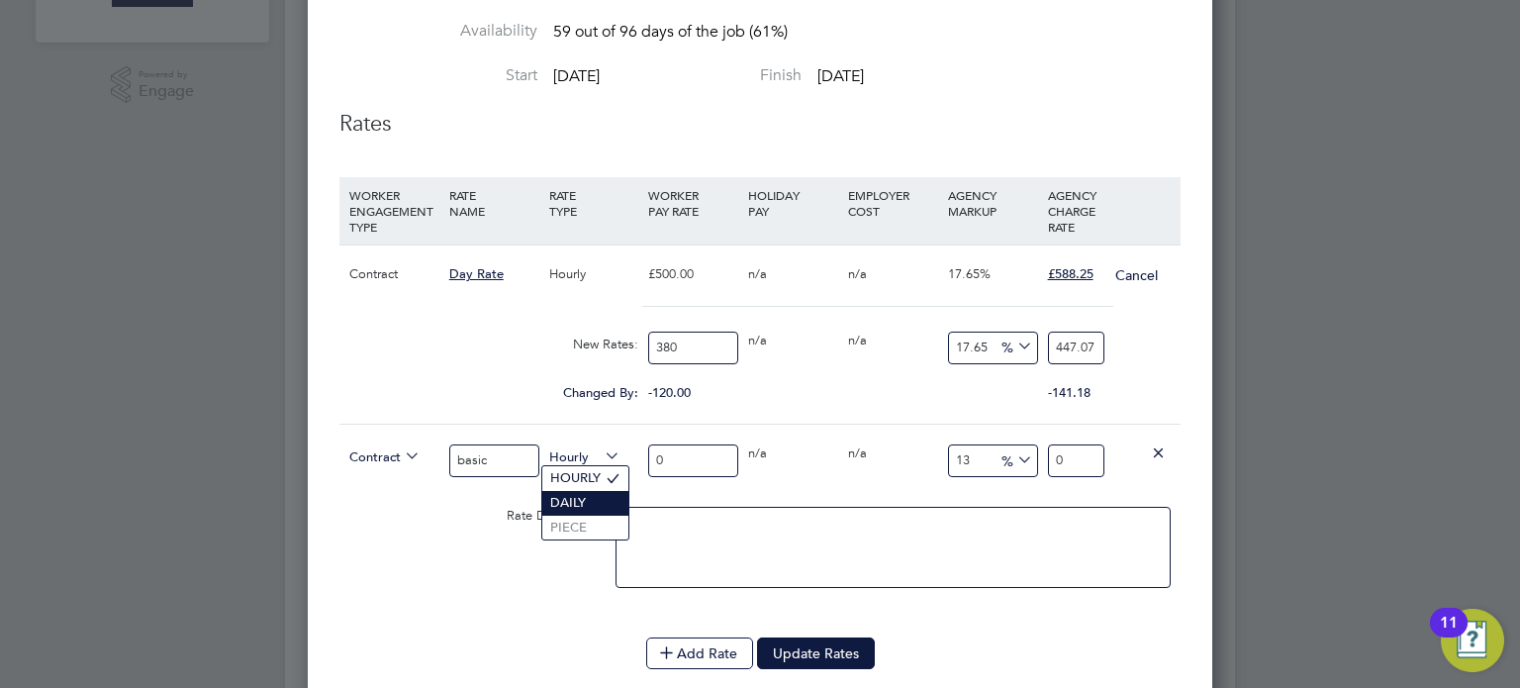
click at [575, 497] on li "DAILY" at bounding box center [585, 503] width 86 height 25
drag, startPoint x: 649, startPoint y: 463, endPoint x: 610, endPoint y: 476, distance: 41.6
click at [615, 479] on div "Contract basic Daily 0 0 n/a 0 n/a 13 0 % 0" at bounding box center [760, 460] width 841 height 73
type input "3"
type input "3.39"
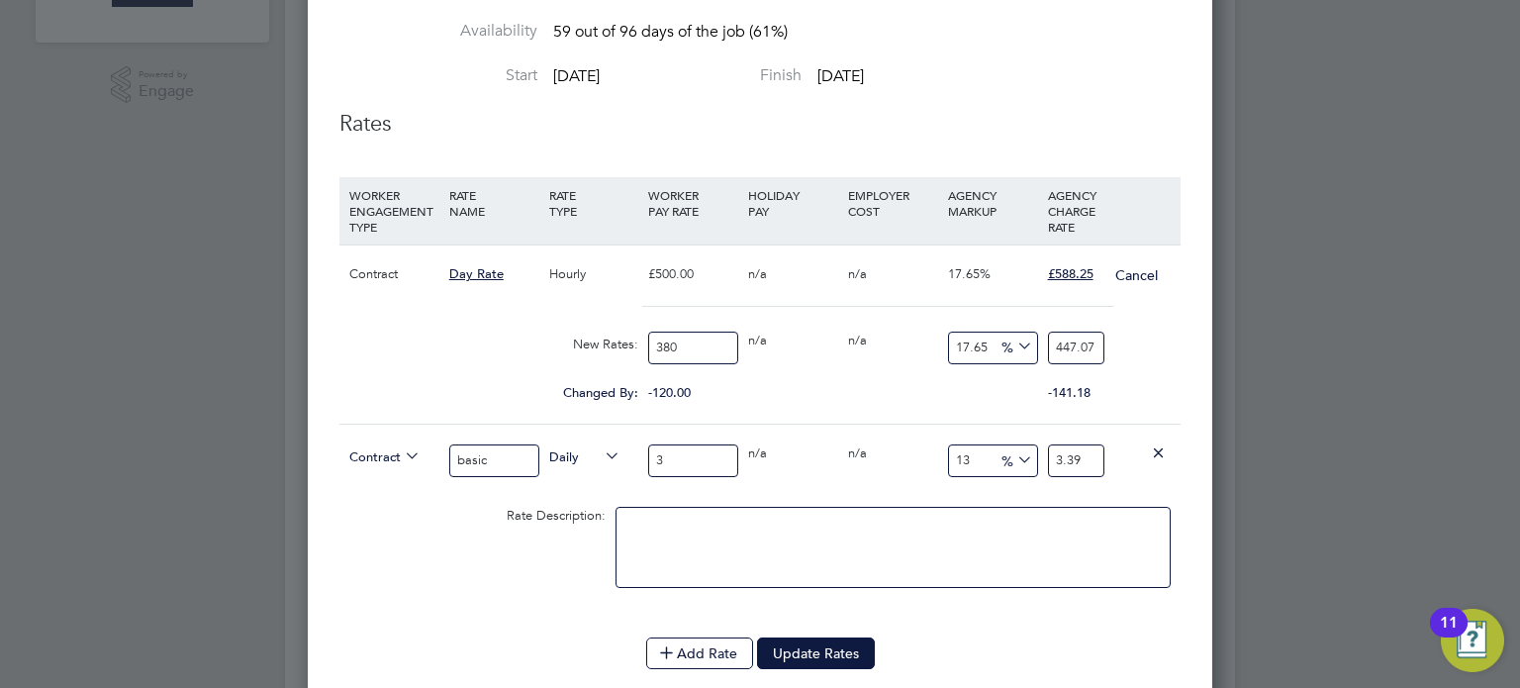
type input "38"
type input "42.94"
type input "380"
type input "429.4"
type input "380"
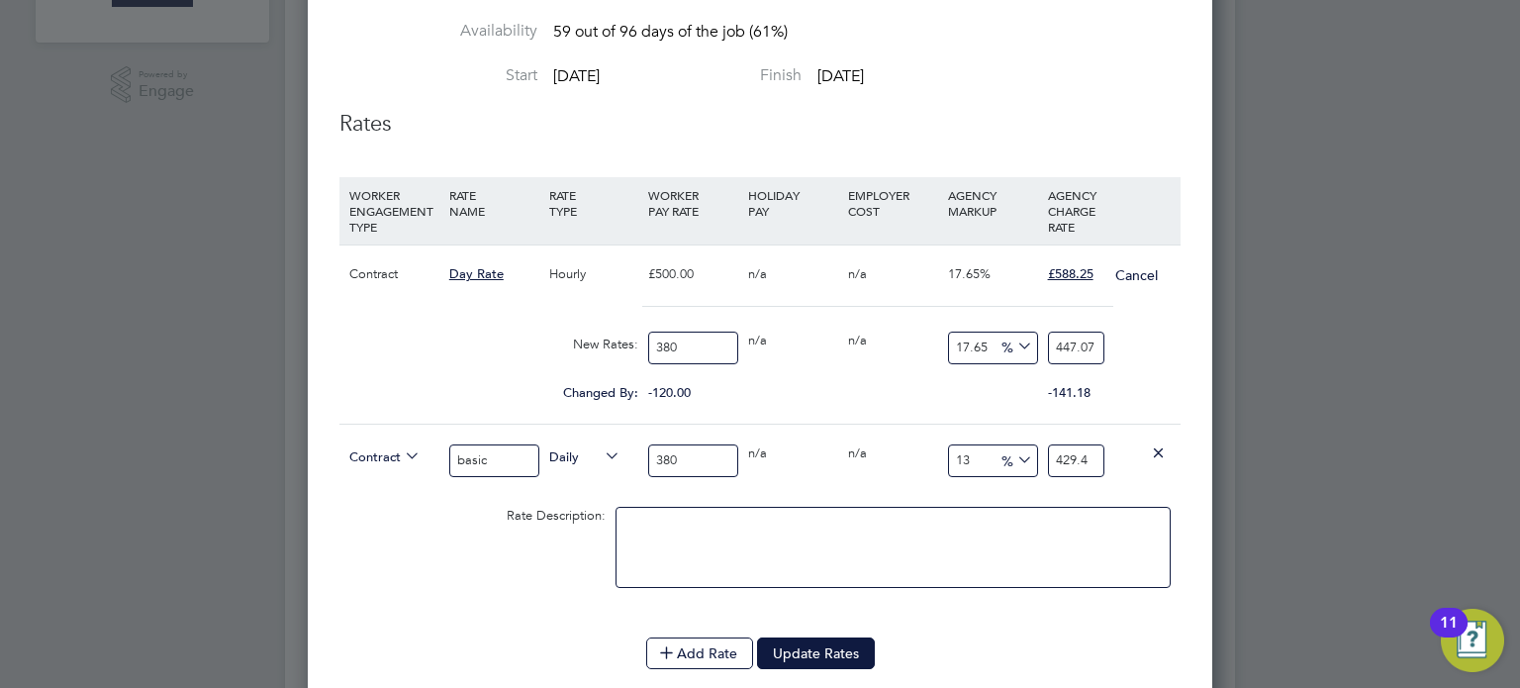
drag, startPoint x: 983, startPoint y: 460, endPoint x: 871, endPoint y: 457, distance: 111.9
click at [874, 459] on div "Contract basic Daily 380 0 n/a 0 n/a 13 49.4 % 429.4" at bounding box center [760, 460] width 841 height 73
type input "1"
type input "383.8"
type input "17"
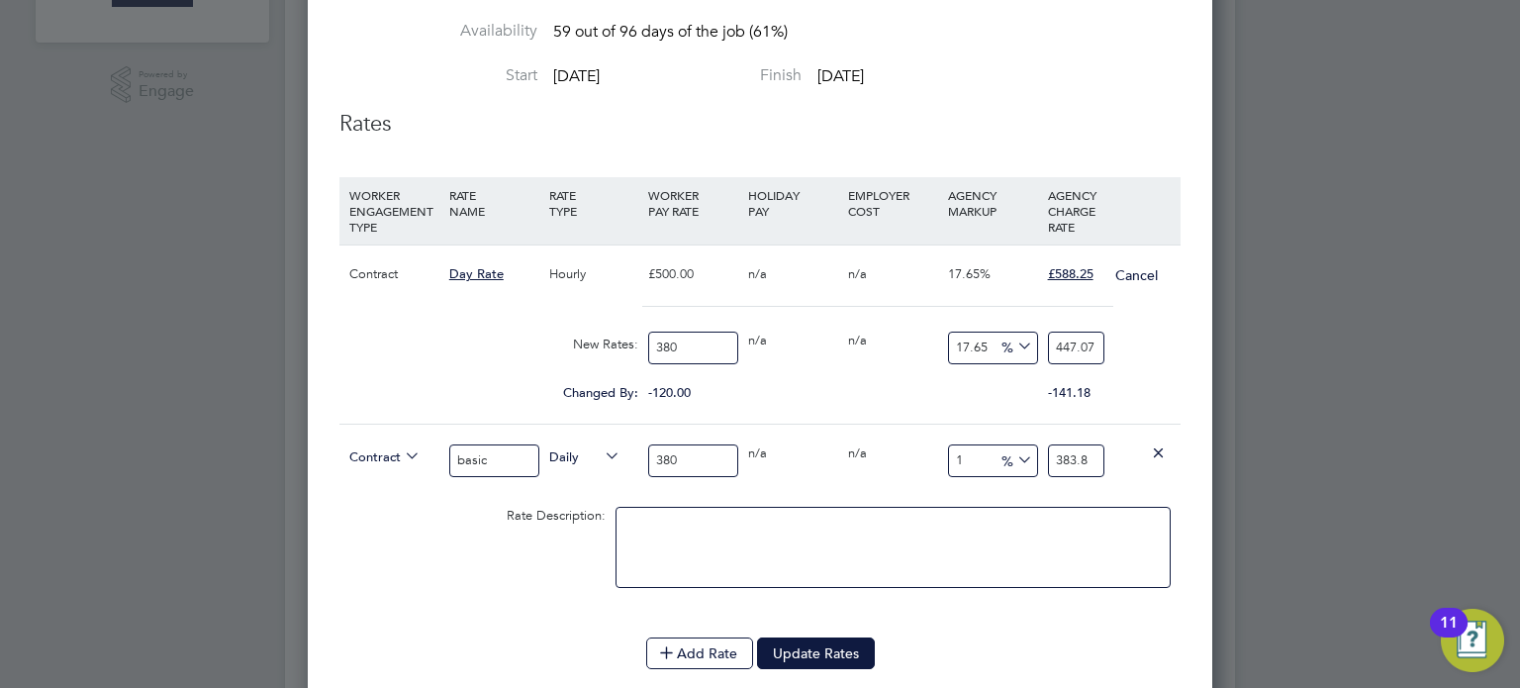
type input "444.6"
type input "17.6"
type input "446.88"
type input "17.65"
type input "447.07"
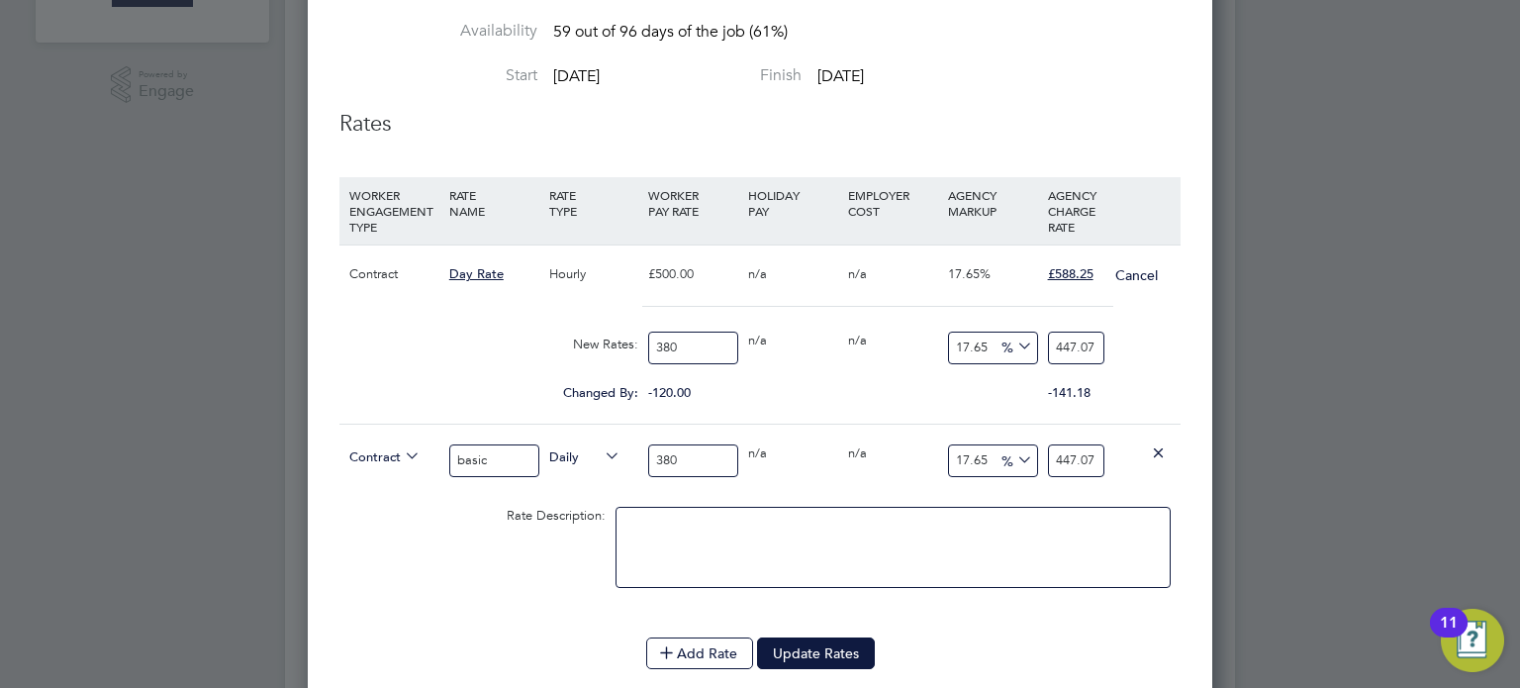
type input "17.65"
click at [889, 494] on div "Contract basic Daily 380 0 n/a 0 n/a 17.65 67.07 % 447.07" at bounding box center [760, 460] width 841 height 73
click at [782, 357] on div "0 n/a" at bounding box center [793, 341] width 100 height 38
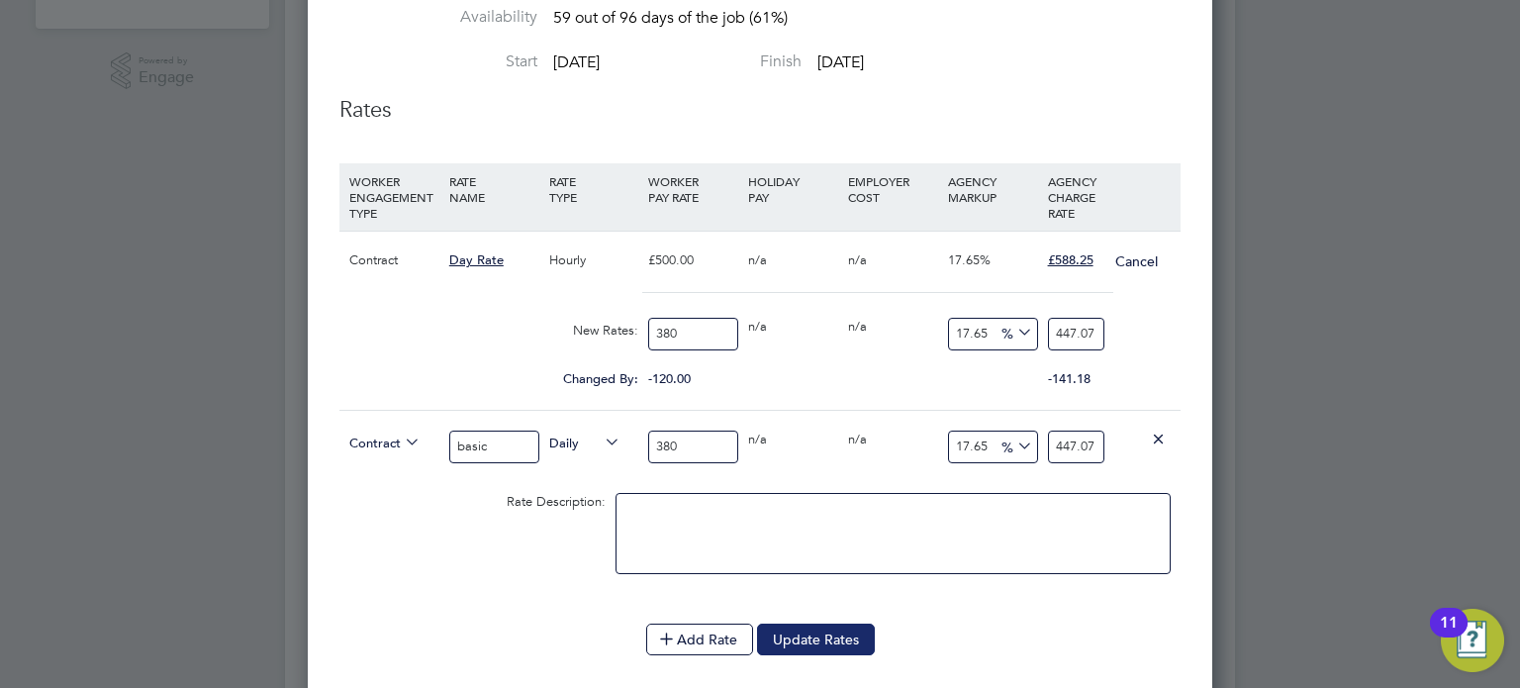
scroll to position [541, 0]
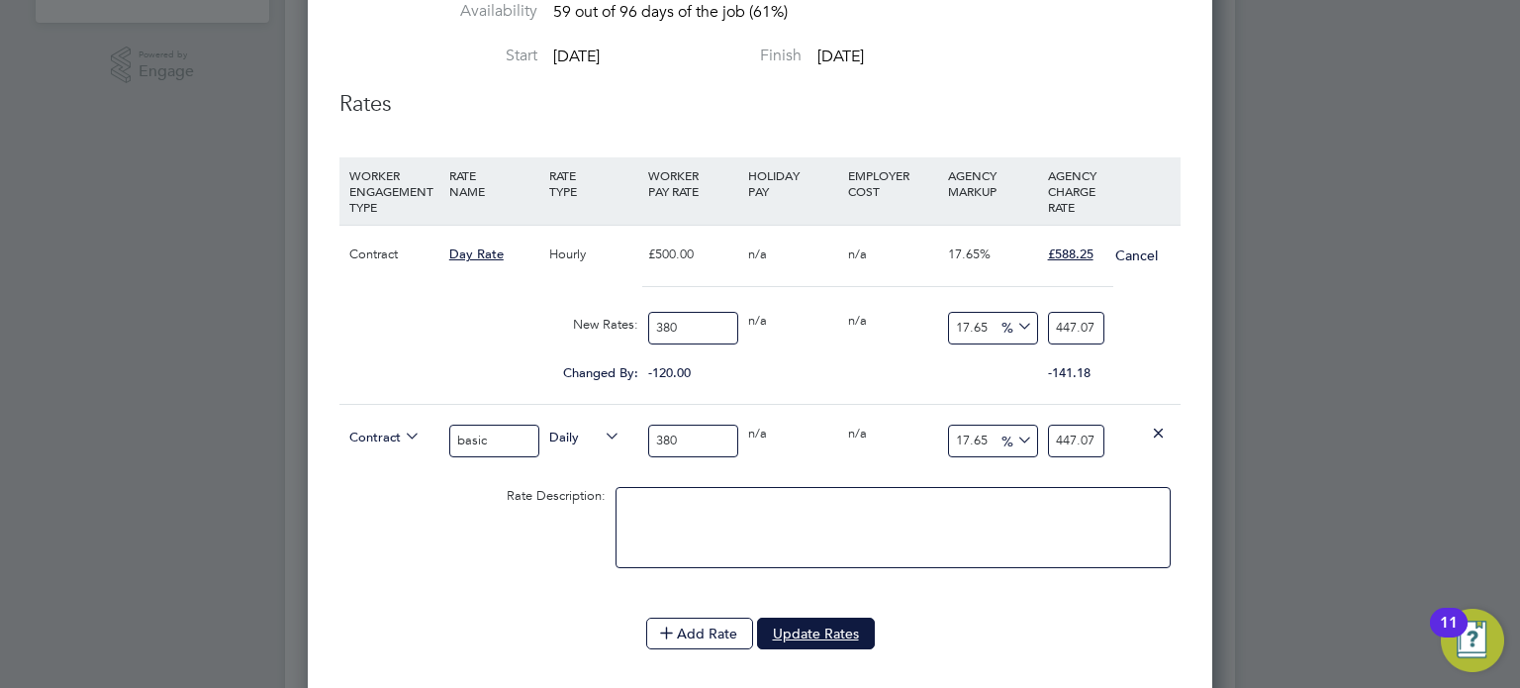
drag, startPoint x: 862, startPoint y: 628, endPoint x: 873, endPoint y: 626, distance: 11.1
click at [862, 628] on button "Update Rates" at bounding box center [816, 634] width 118 height 32
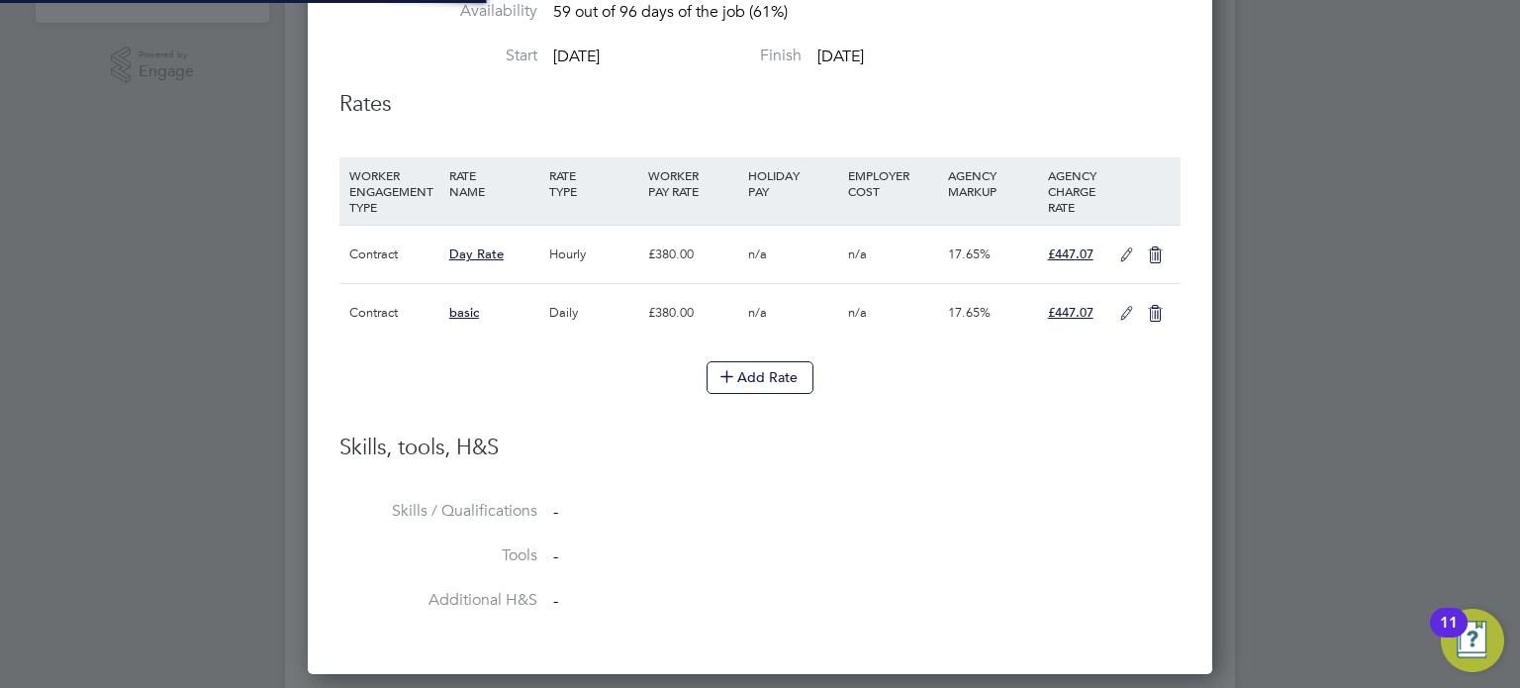
scroll to position [9, 10]
click at [1153, 261] on icon at bounding box center [1155, 255] width 25 height 16
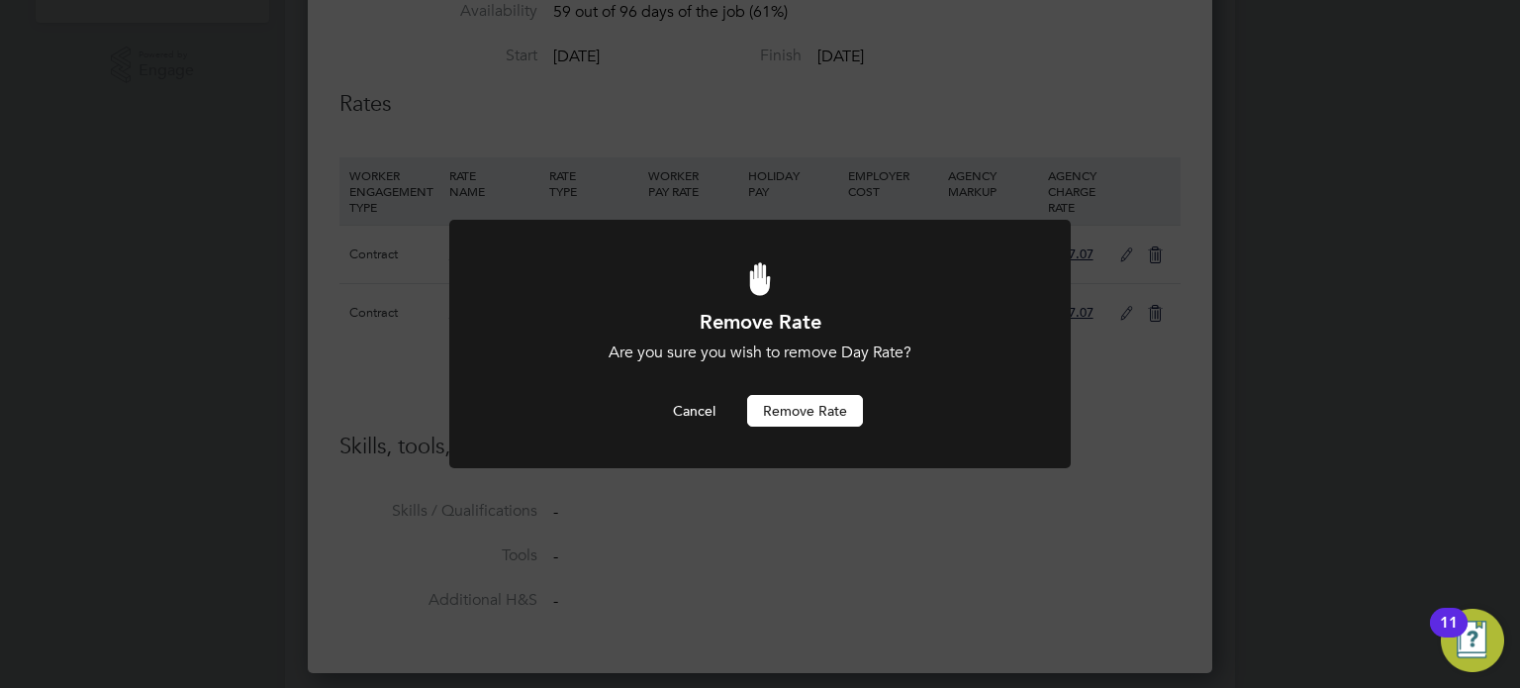
click at [840, 410] on button "Remove rate" at bounding box center [805, 411] width 116 height 32
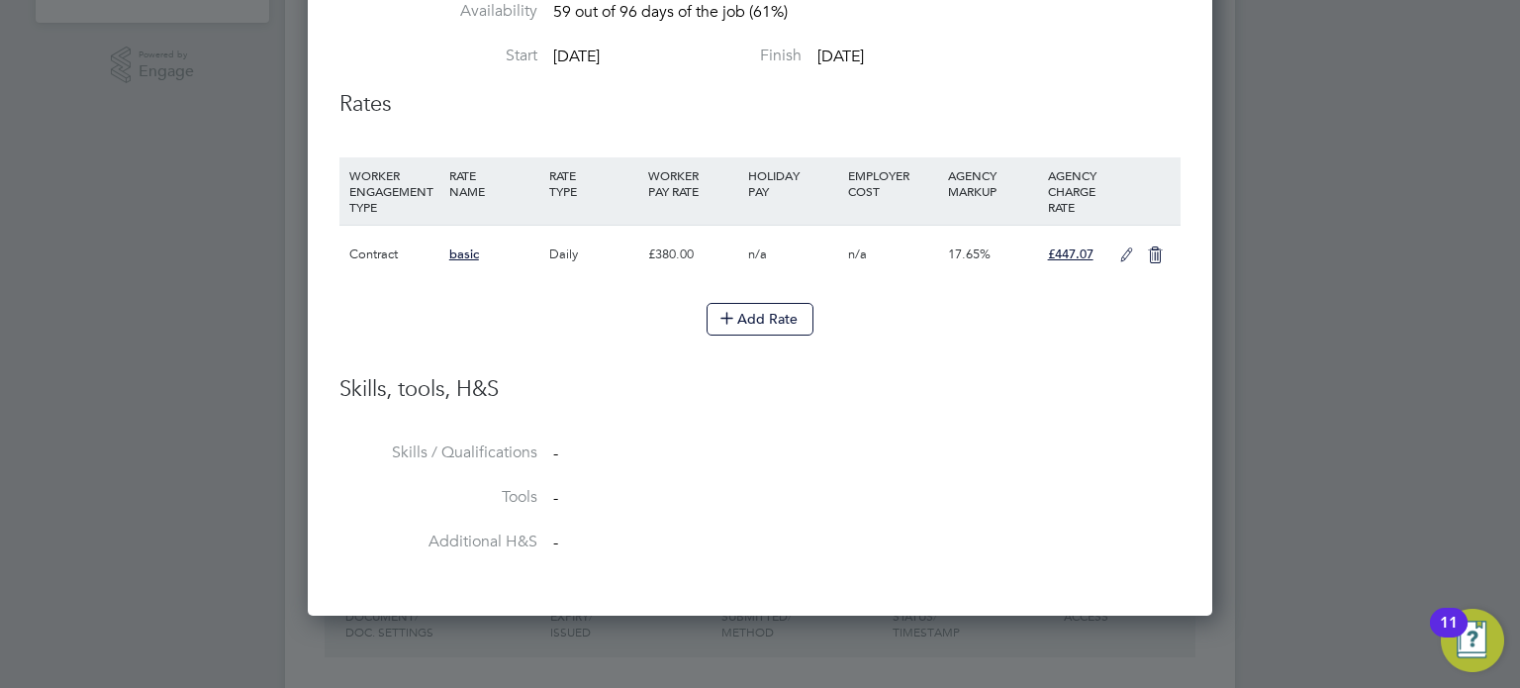
click at [584, 312] on div "Add Rate" at bounding box center [760, 319] width 841 height 32
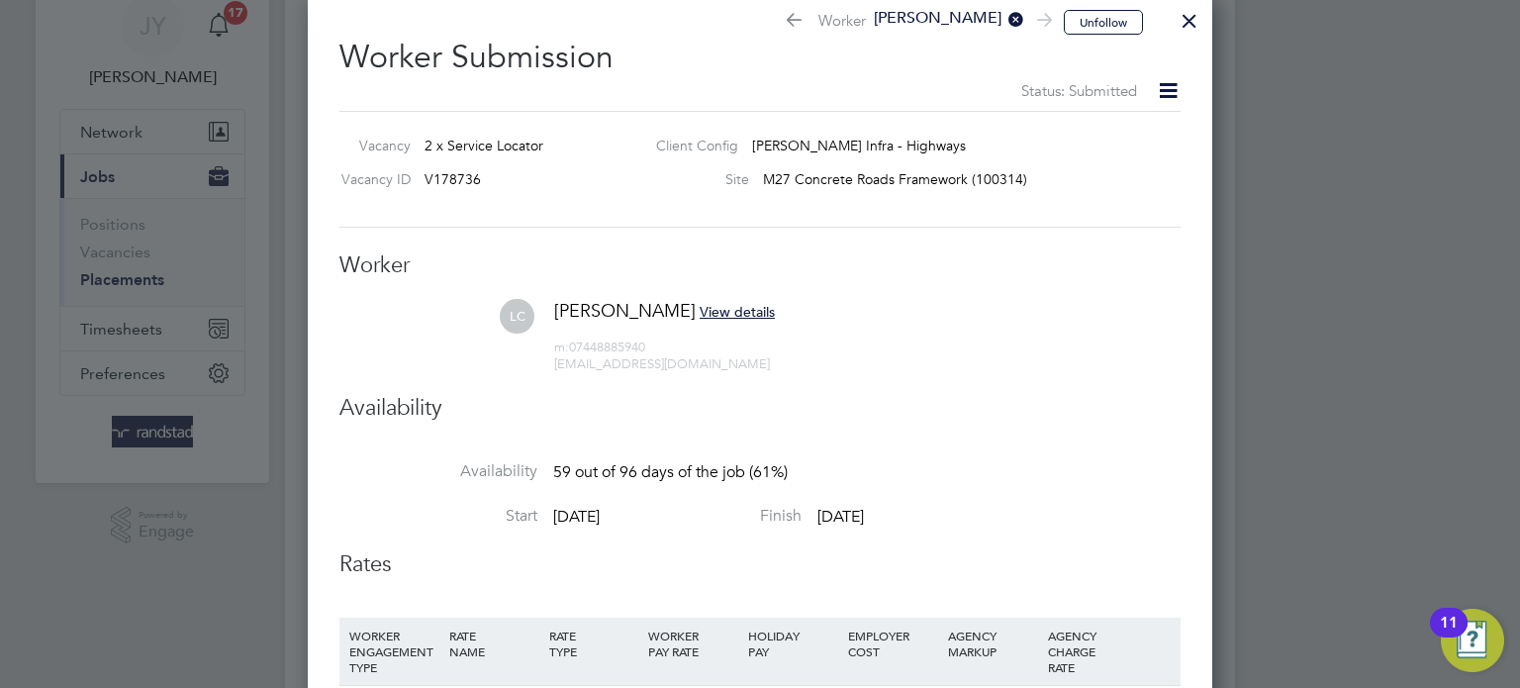
scroll to position [0, 0]
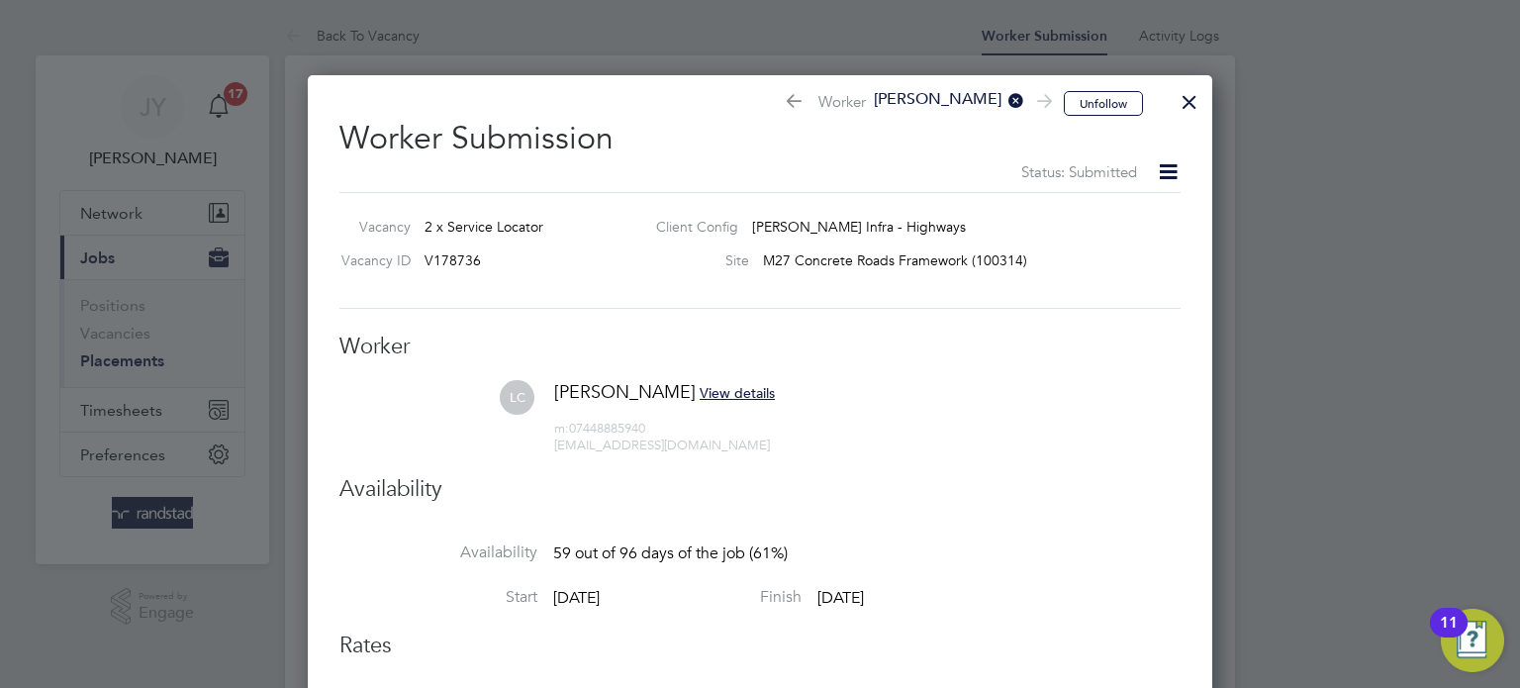
click at [1141, 161] on div "Status: Submitted" at bounding box center [760, 171] width 841 height 25
click at [1156, 171] on icon at bounding box center [1168, 171] width 25 height 25
click at [1035, 234] on div "Client Config Morgan Sindall Infra - Highways" at bounding box center [897, 232] width 515 height 30
click at [1180, 97] on div at bounding box center [1190, 97] width 36 height 36
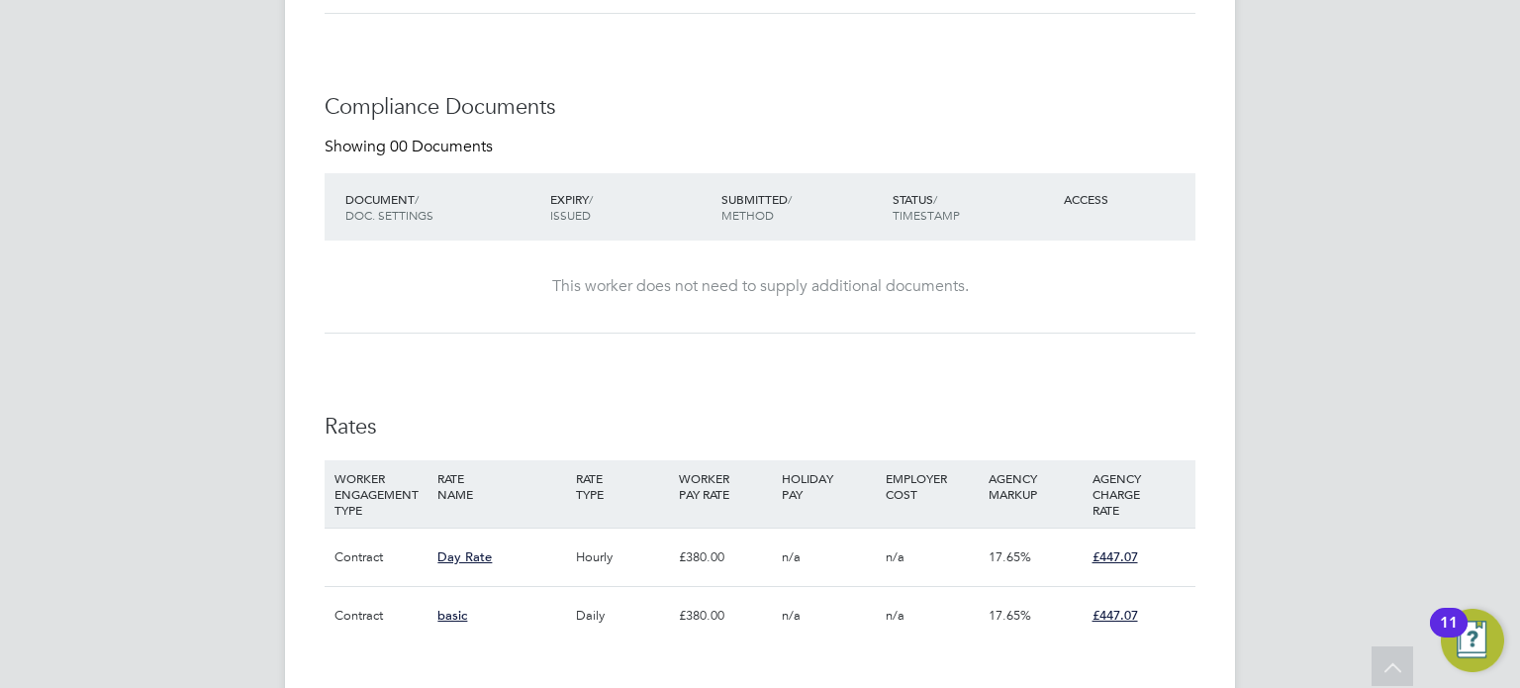
scroll to position [1196, 0]
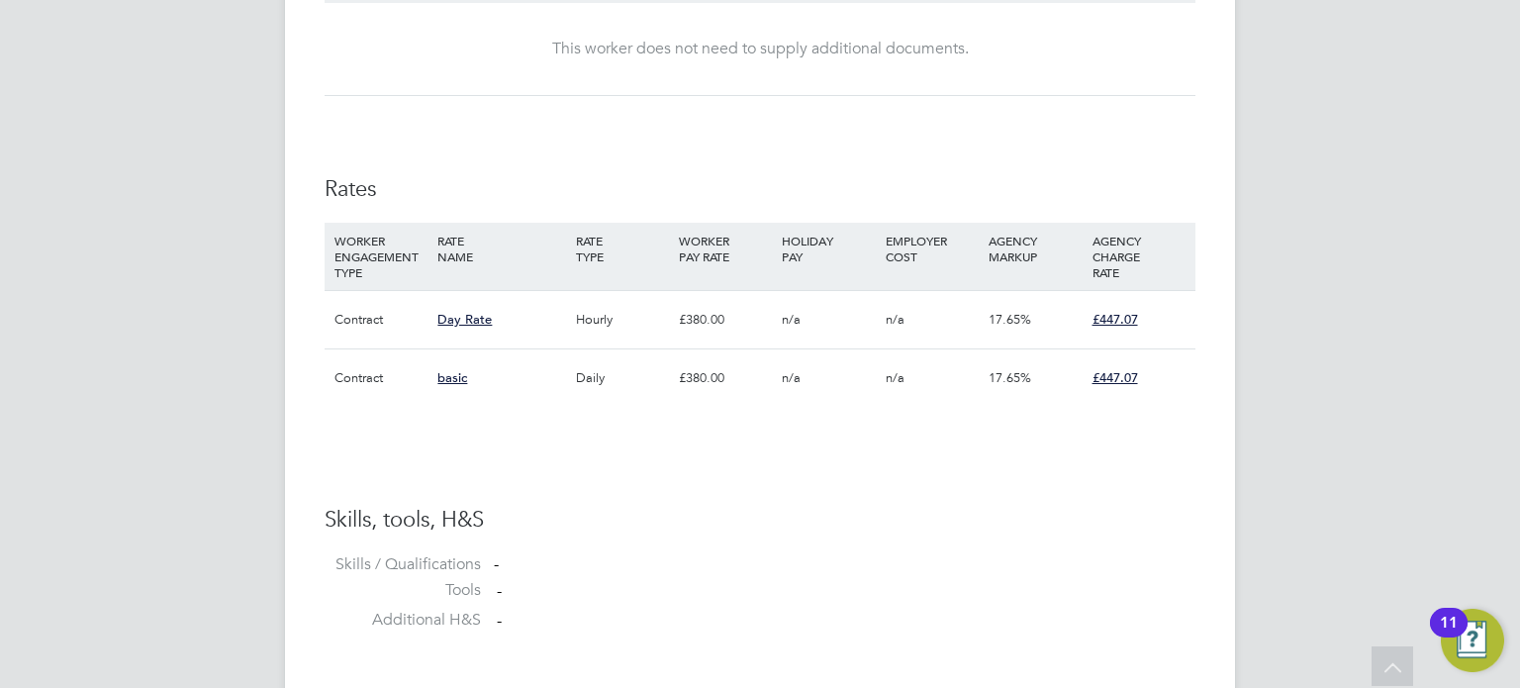
click at [705, 396] on div "£380.00" at bounding box center [725, 377] width 103 height 57
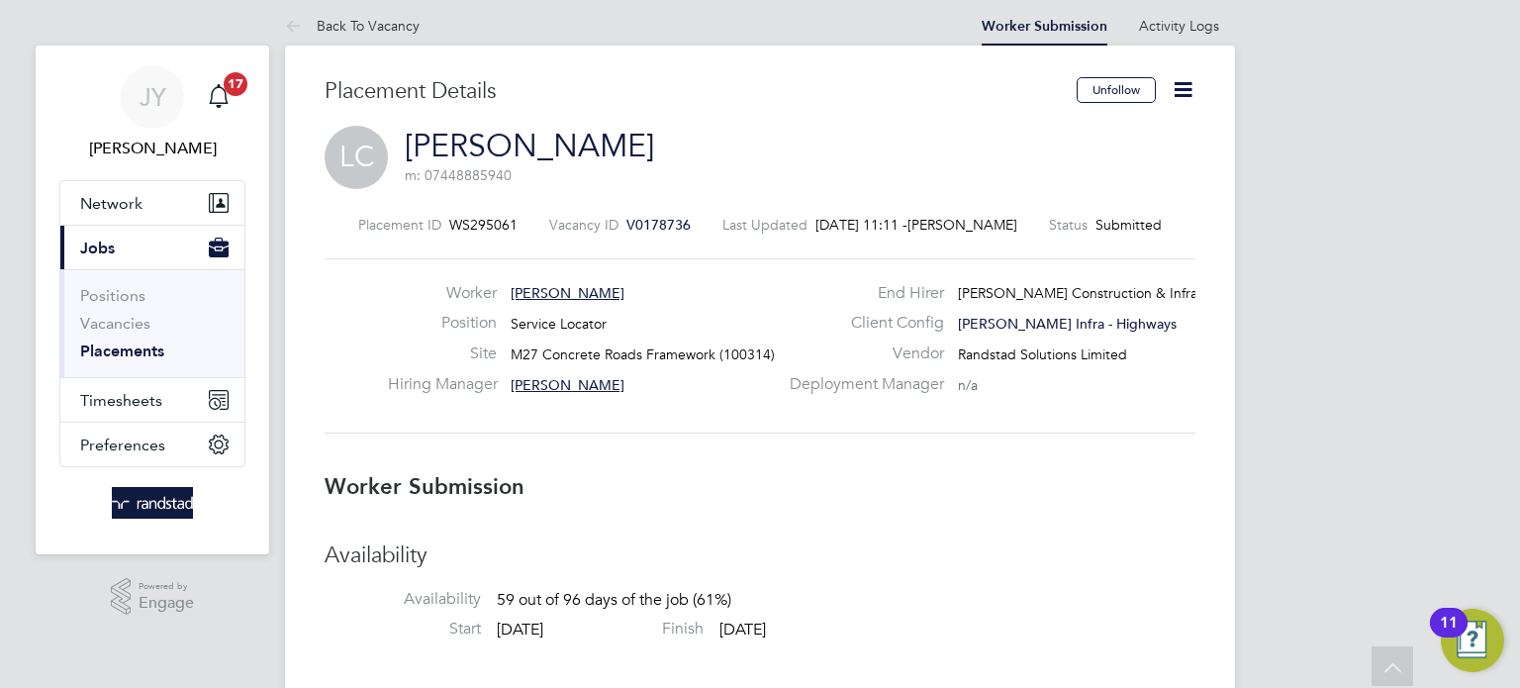
scroll to position [0, 0]
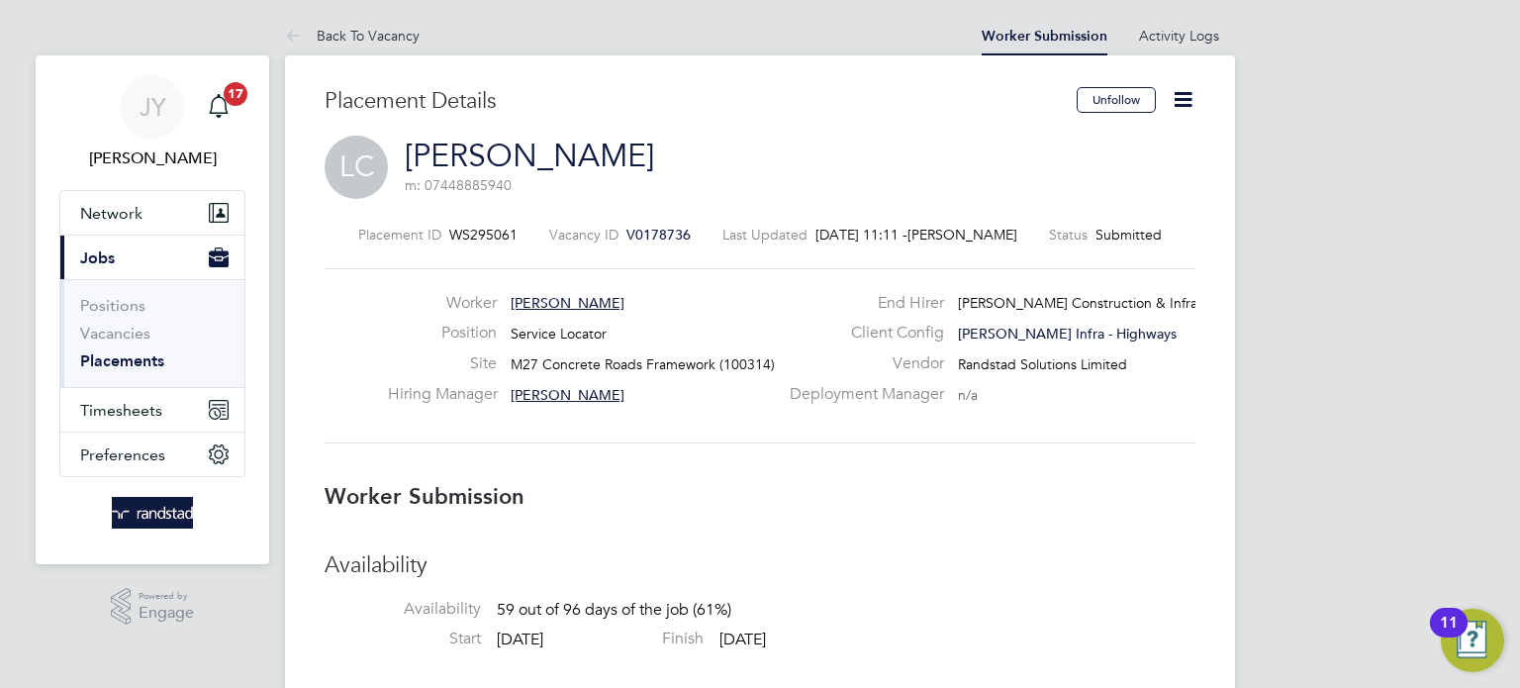
click at [1171, 98] on icon at bounding box center [1183, 99] width 25 height 25
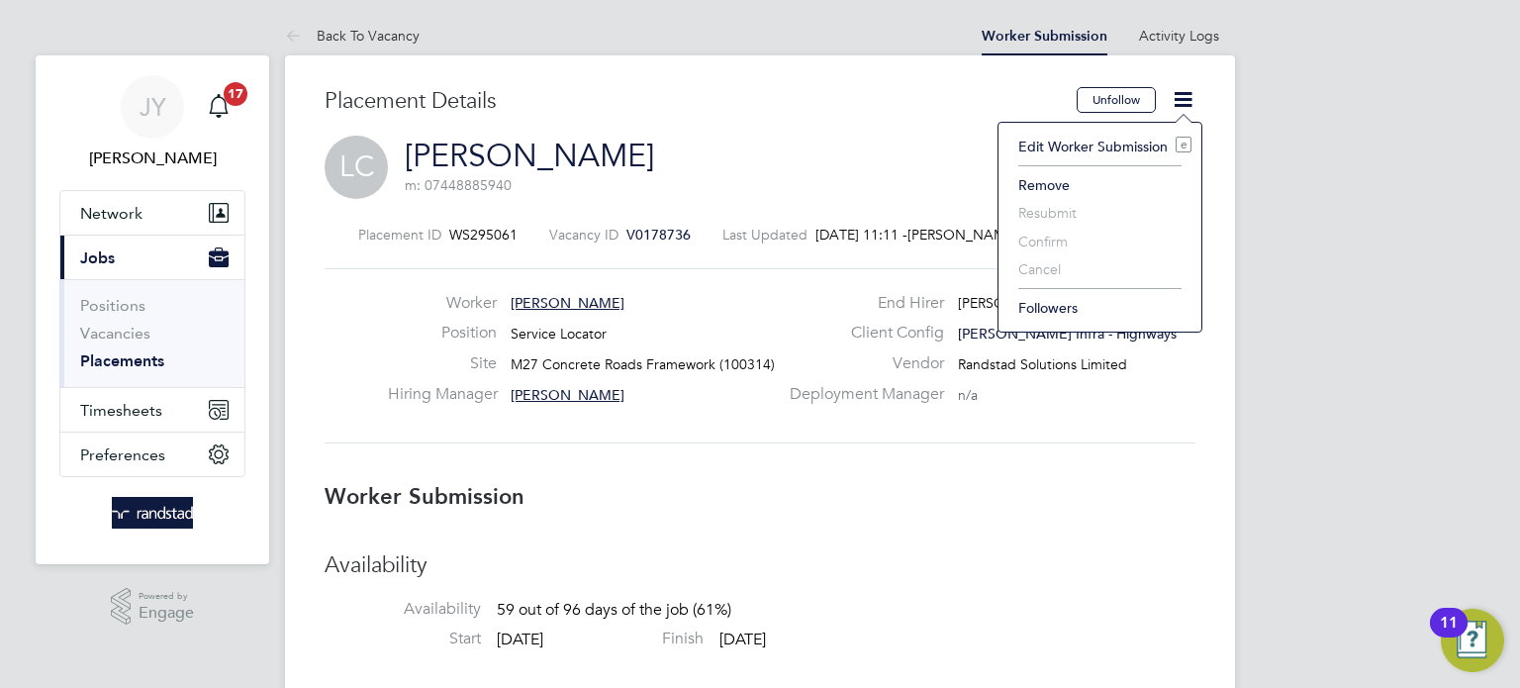
click at [1115, 137] on li "Edit Worker Submission e" at bounding box center [1100, 147] width 183 height 28
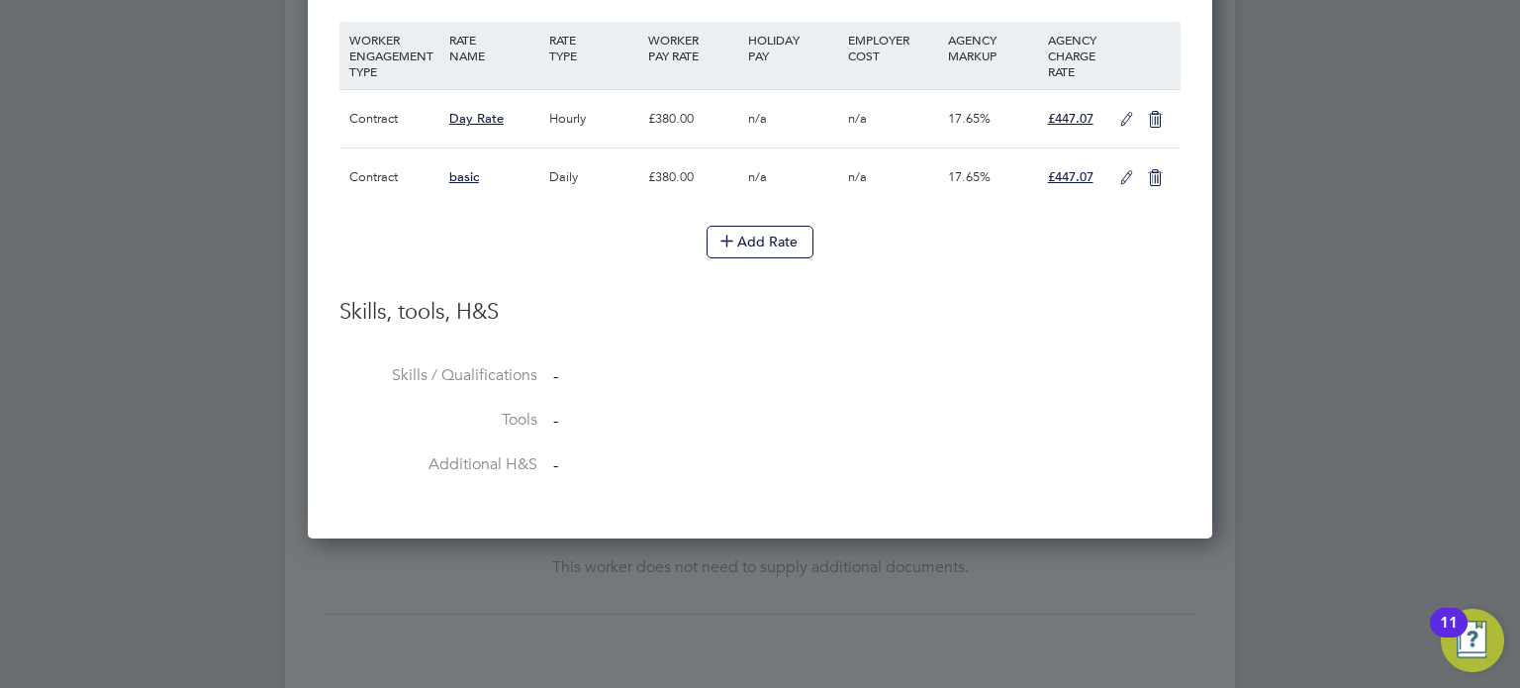
scroll to position [675, 0]
click at [1162, 119] on icon at bounding box center [1155, 122] width 25 height 16
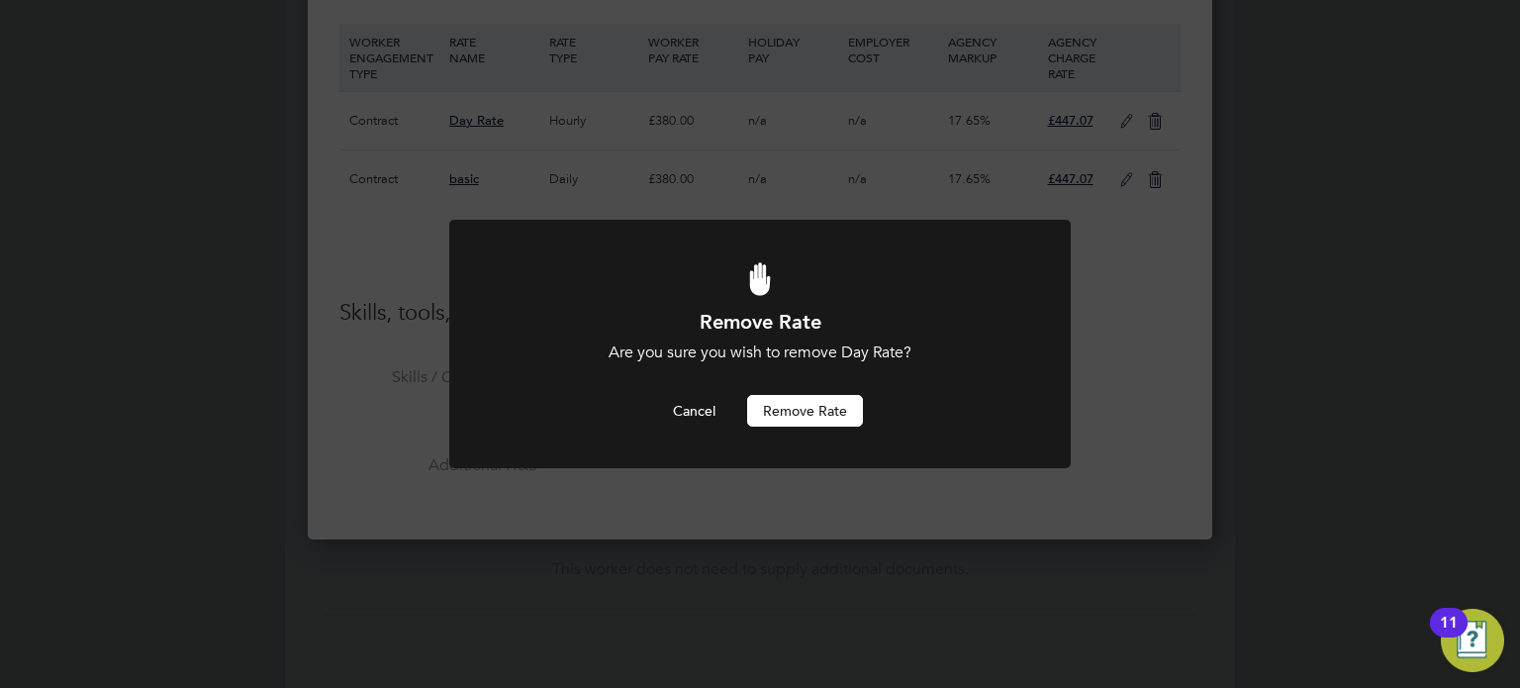
click at [829, 416] on button "Remove rate" at bounding box center [805, 411] width 116 height 32
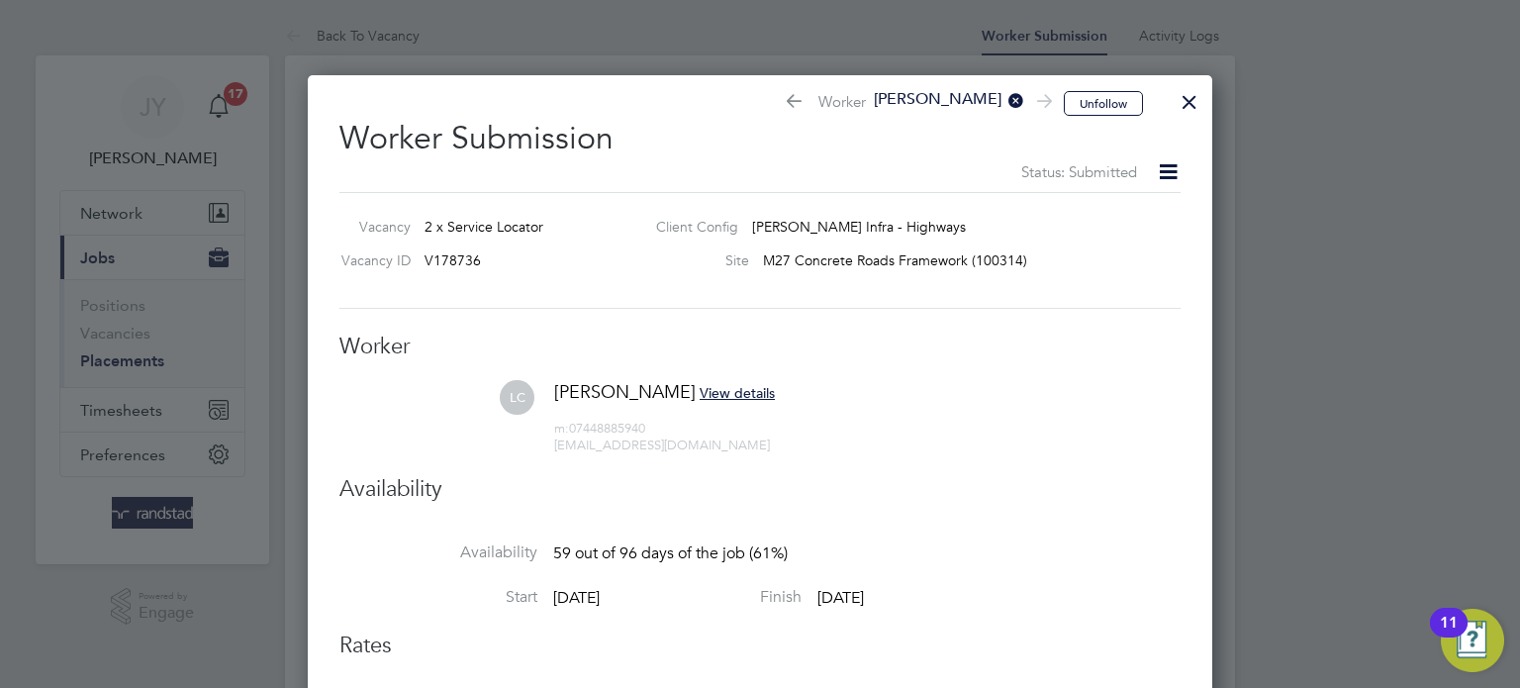
scroll to position [675, 0]
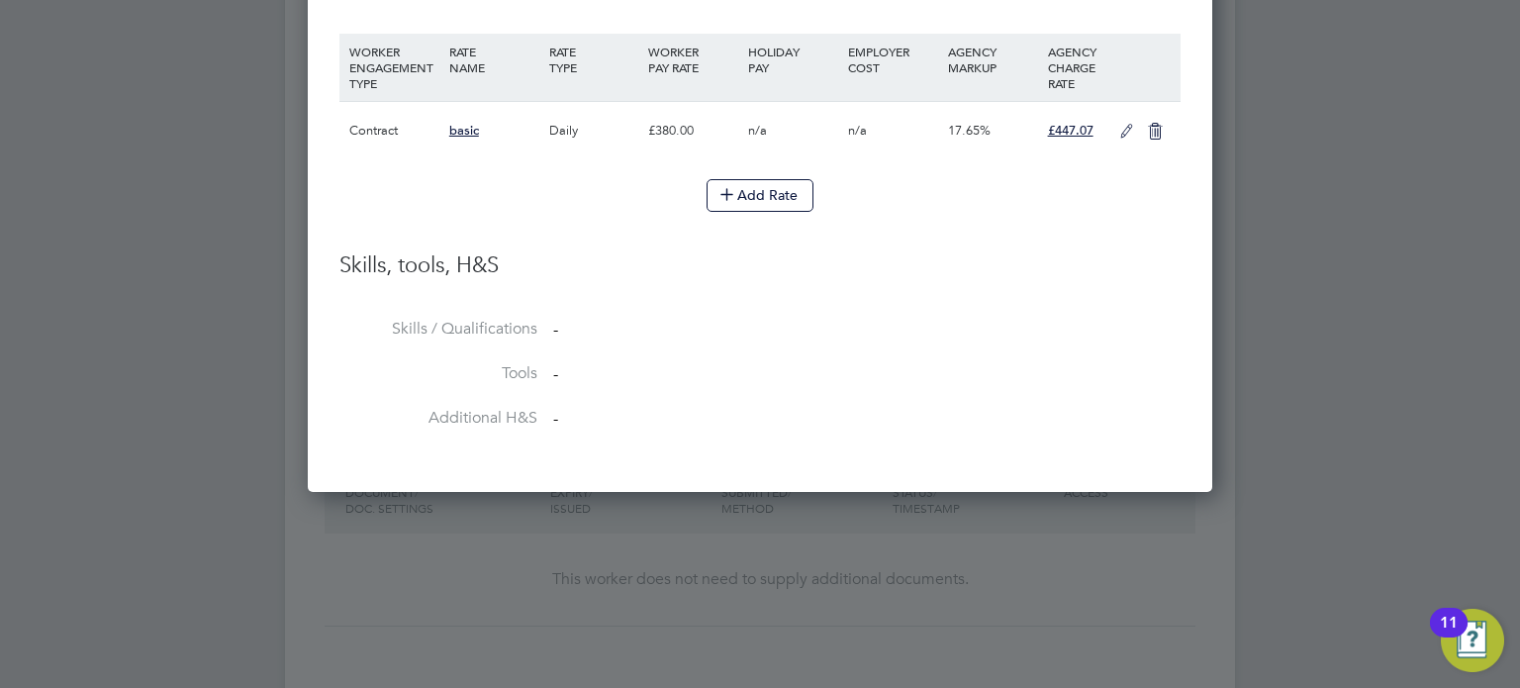
click at [693, 302] on li "Skills, tools, H&S" at bounding box center [760, 285] width 841 height 68
click at [894, 232] on li "WORKER ENGAGEMENT TYPE RATE NAME RATE TYPE WORKER PAY RATE HOLIDAY PAY EMPLOYER…" at bounding box center [760, 142] width 841 height 217
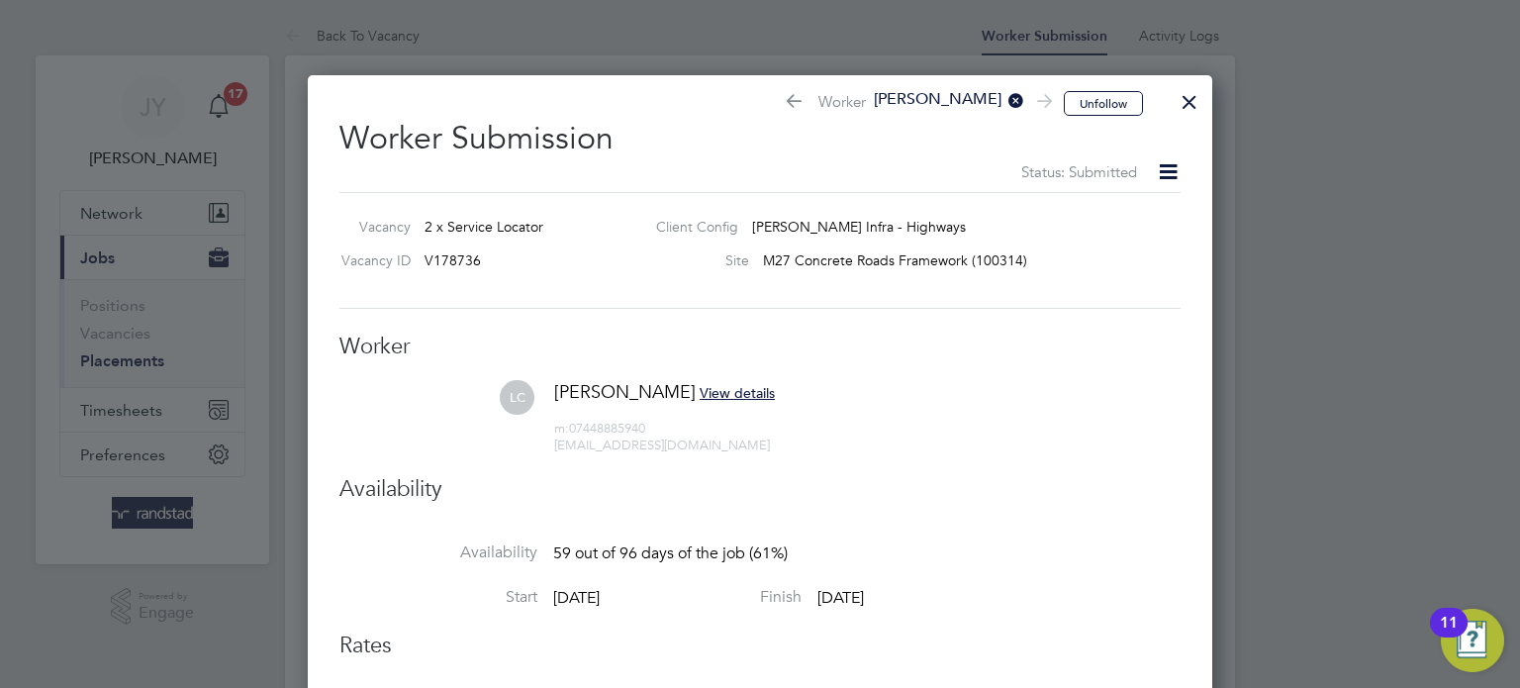
click at [1087, 169] on span "Status: Submitted" at bounding box center [1080, 171] width 116 height 19
click at [956, 89] on span "Louis Chidiebere" at bounding box center [945, 100] width 158 height 22
click at [1151, 136] on h2 "Worker Submission Status: Submitted" at bounding box center [760, 143] width 841 height 81
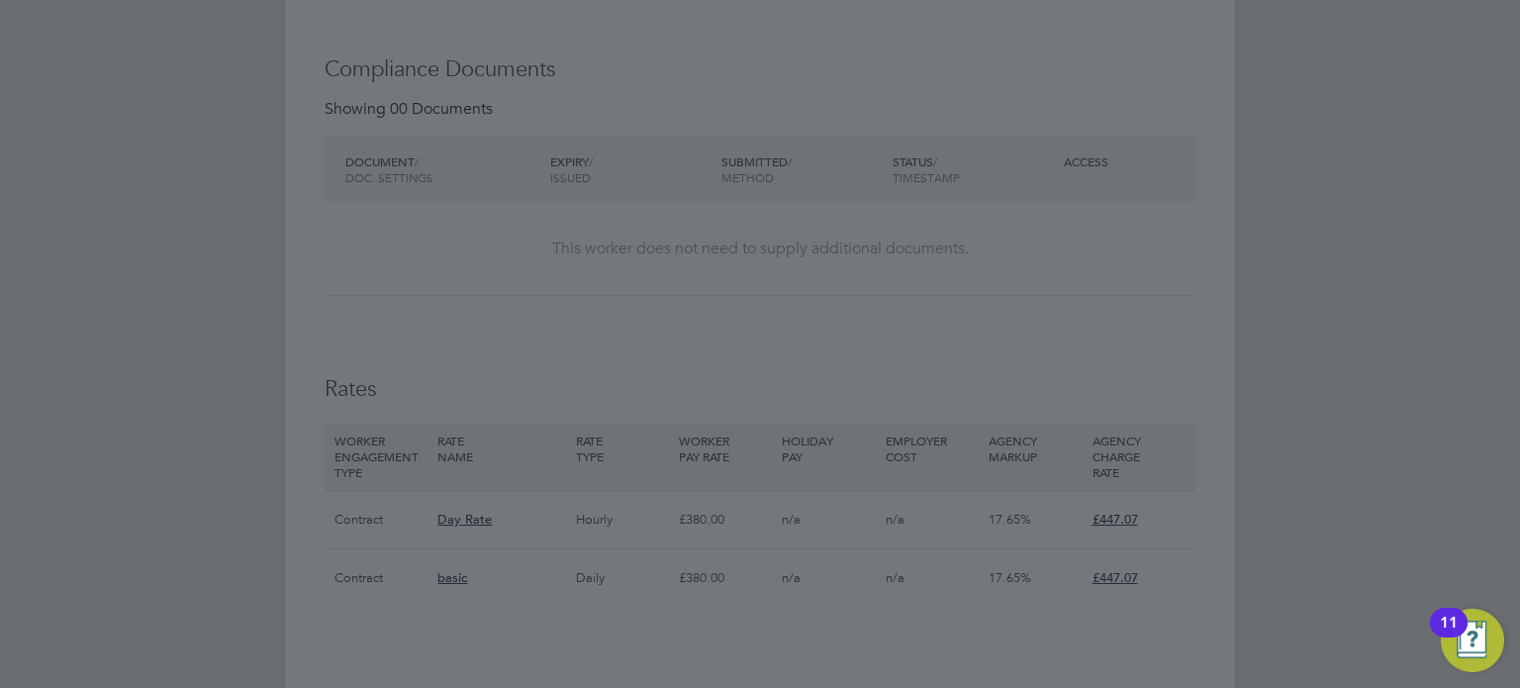
click at [1019, 343] on div at bounding box center [760, 344] width 1520 height 688
click at [1049, 324] on div at bounding box center [760, 344] width 1520 height 688
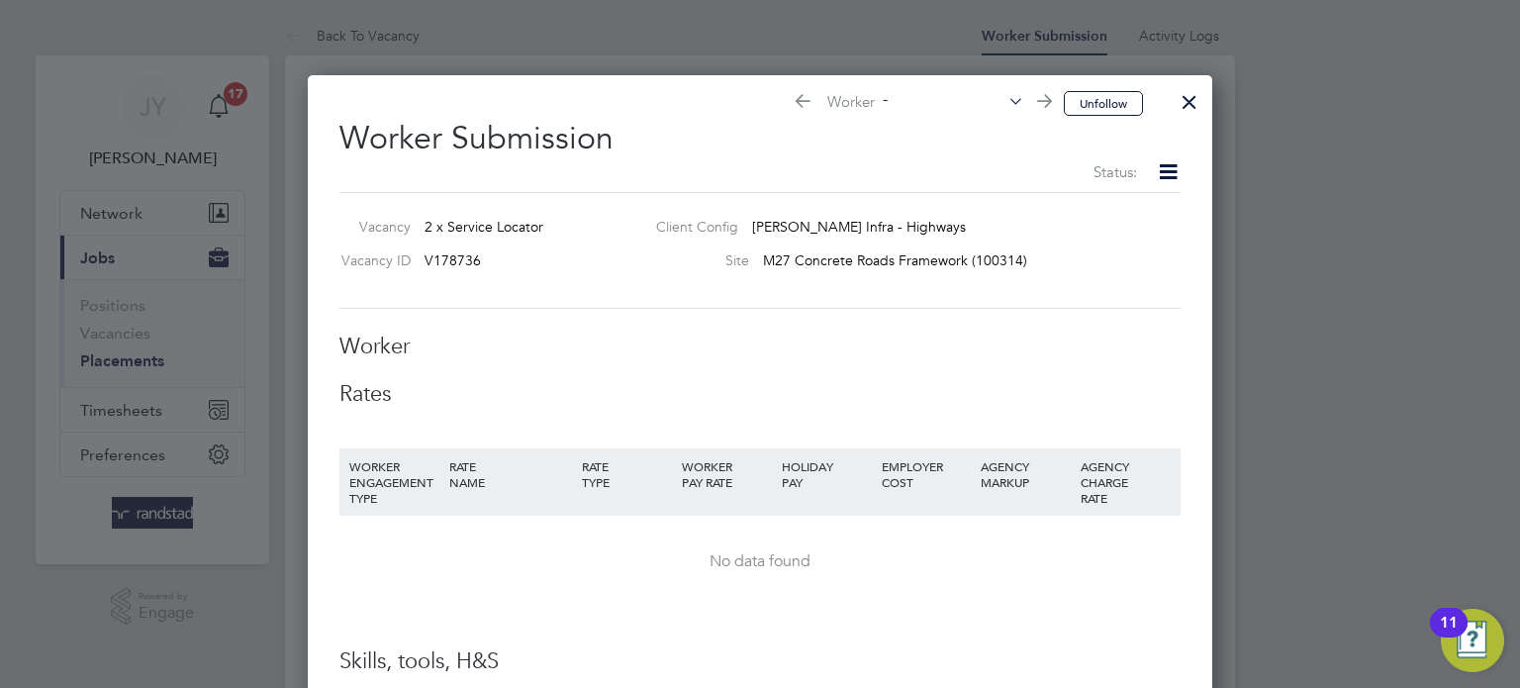
click at [1184, 107] on div at bounding box center [1190, 97] width 36 height 36
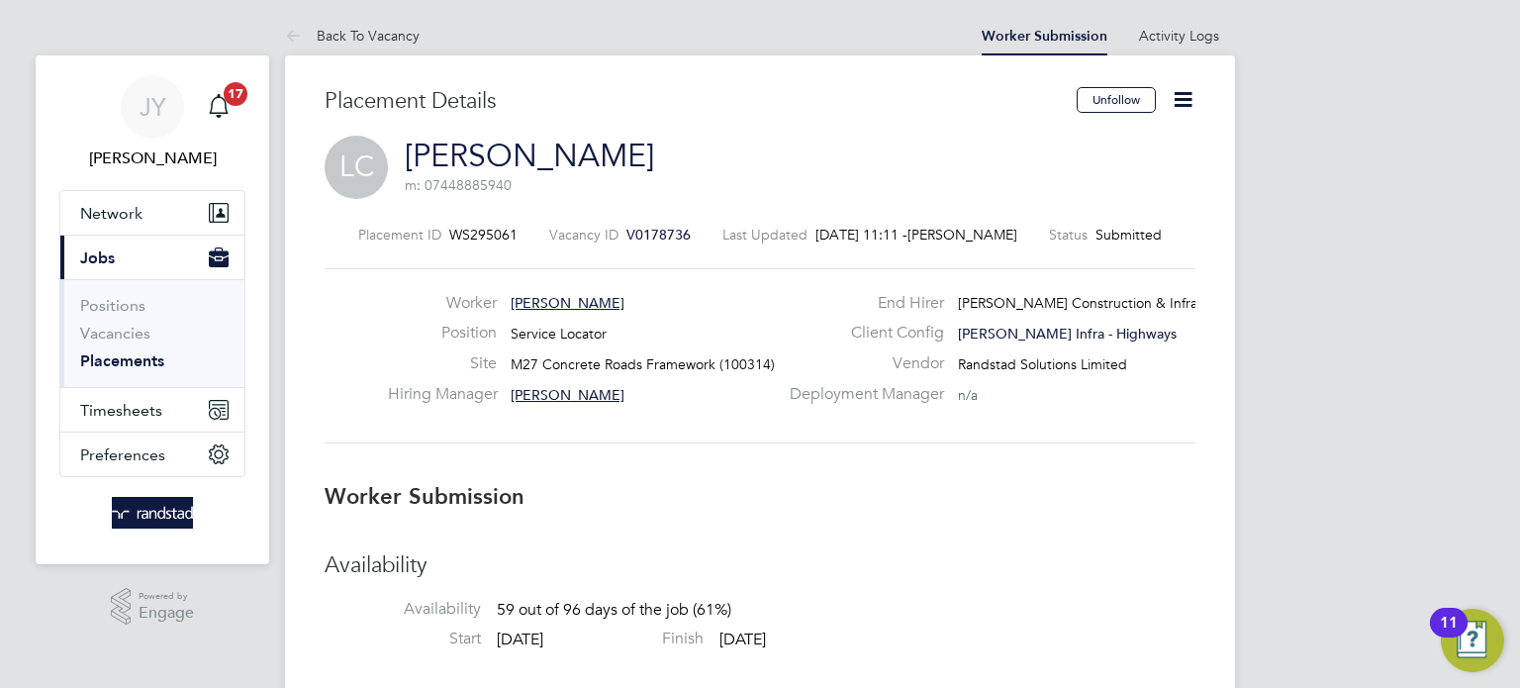
click at [1188, 99] on icon at bounding box center [1183, 99] width 25 height 25
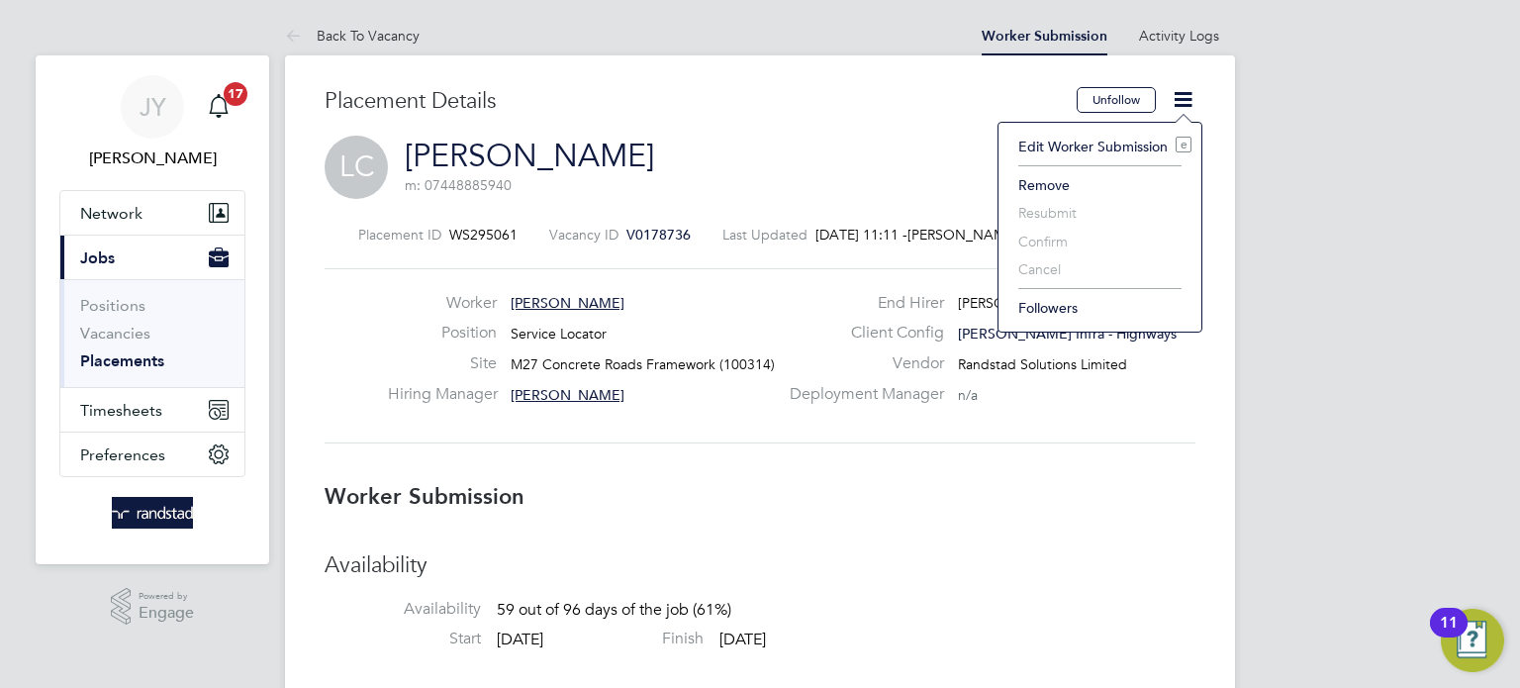
drag, startPoint x: 1075, startPoint y: 181, endPoint x: 921, endPoint y: 129, distance: 163.1
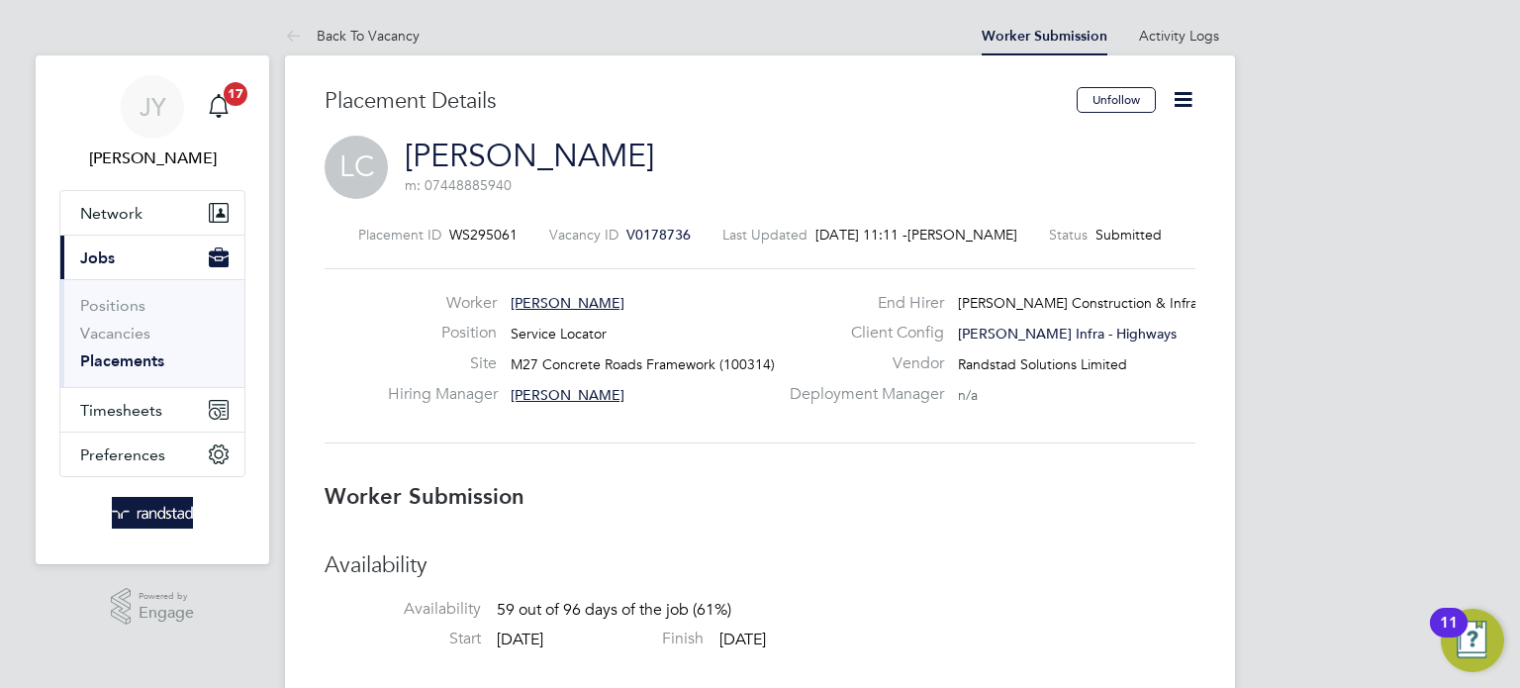
click at [921, 129] on div "Placement Details" at bounding box center [693, 111] width 737 height 49
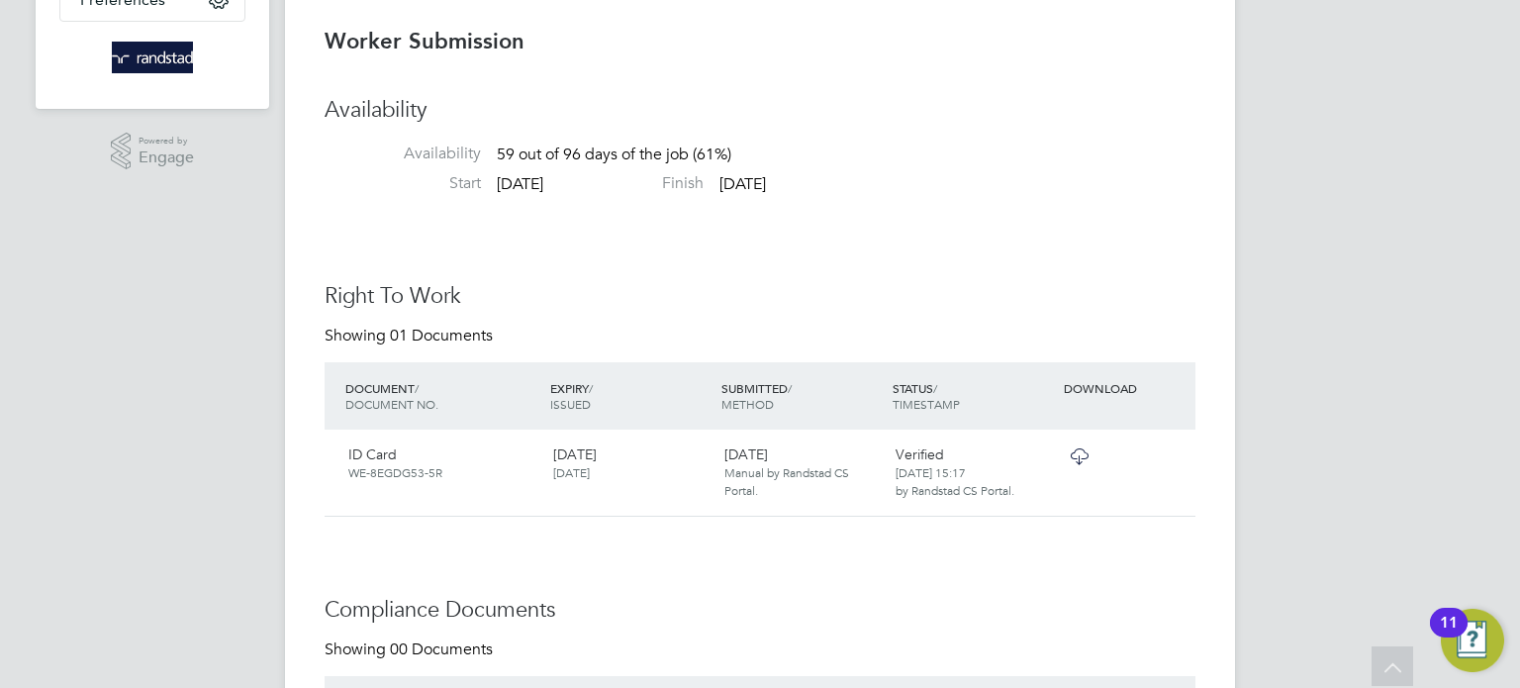
scroll to position [253, 0]
